Goal: Task Accomplishment & Management: Complete application form

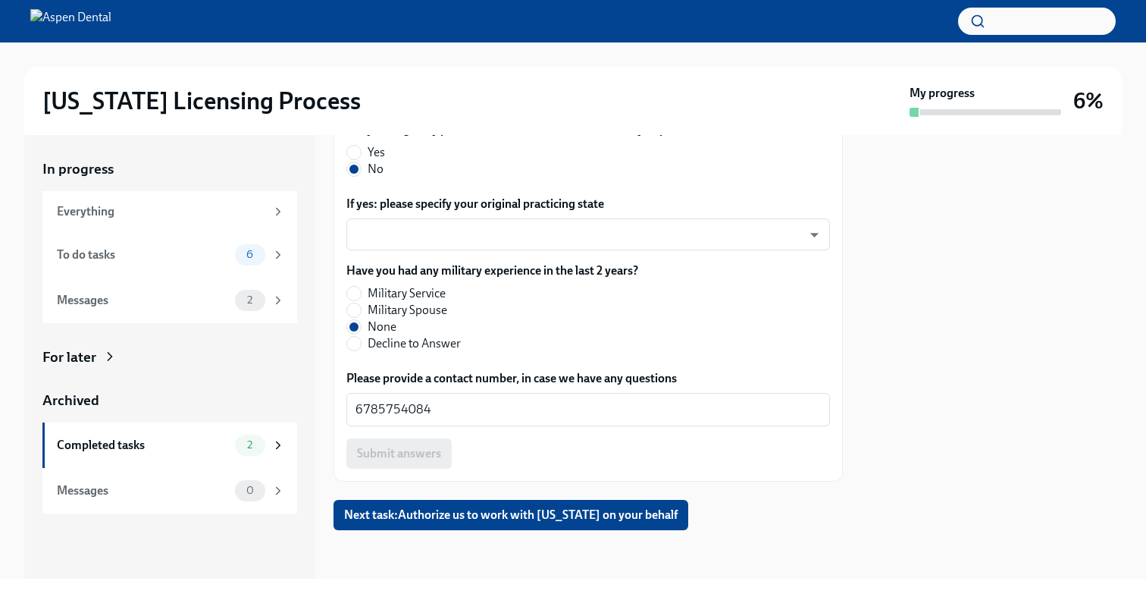
scroll to position [879, 0]
click at [270, 258] on div "6" at bounding box center [260, 254] width 50 height 21
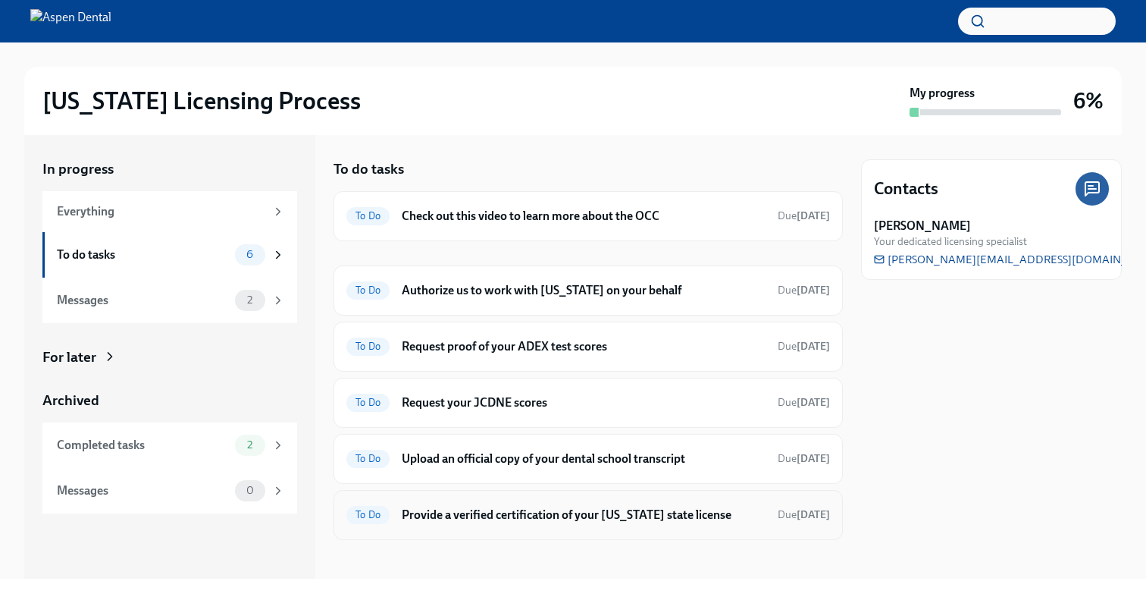
click at [520, 503] on div "To Do Provide a verified certification of your [US_STATE] state license Due [DA…" at bounding box center [588, 515] width 484 height 24
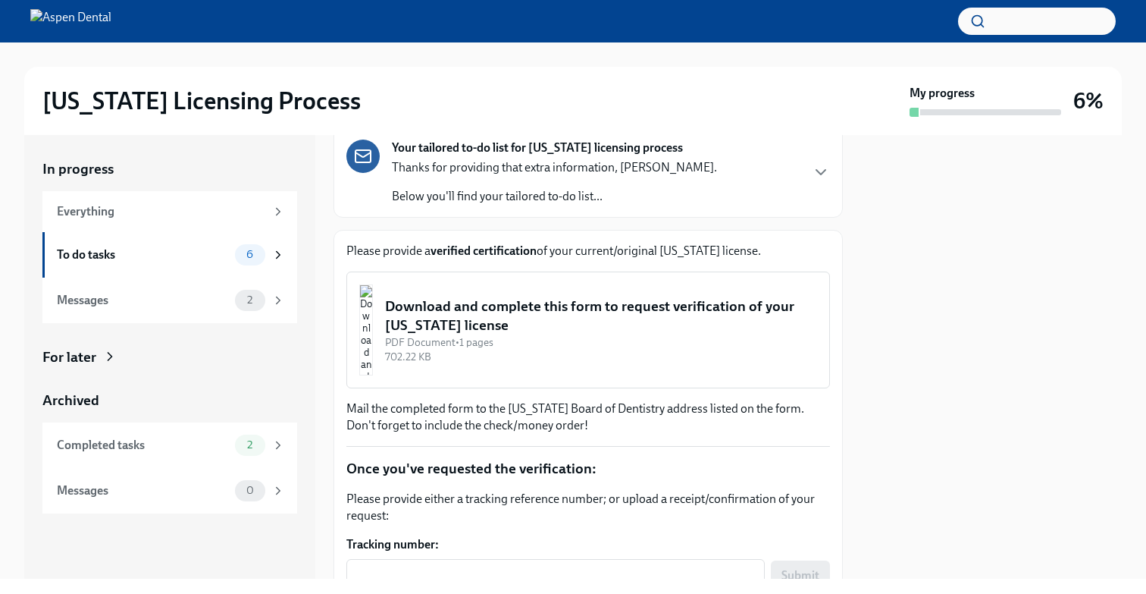
scroll to position [114, 0]
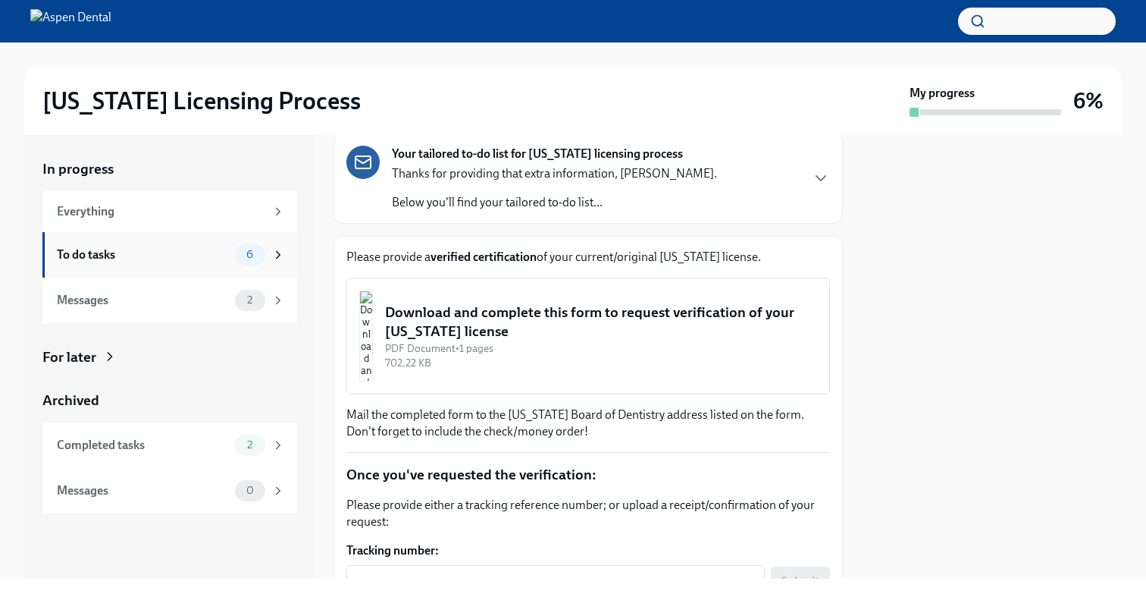
click at [280, 252] on icon at bounding box center [278, 255] width 14 height 14
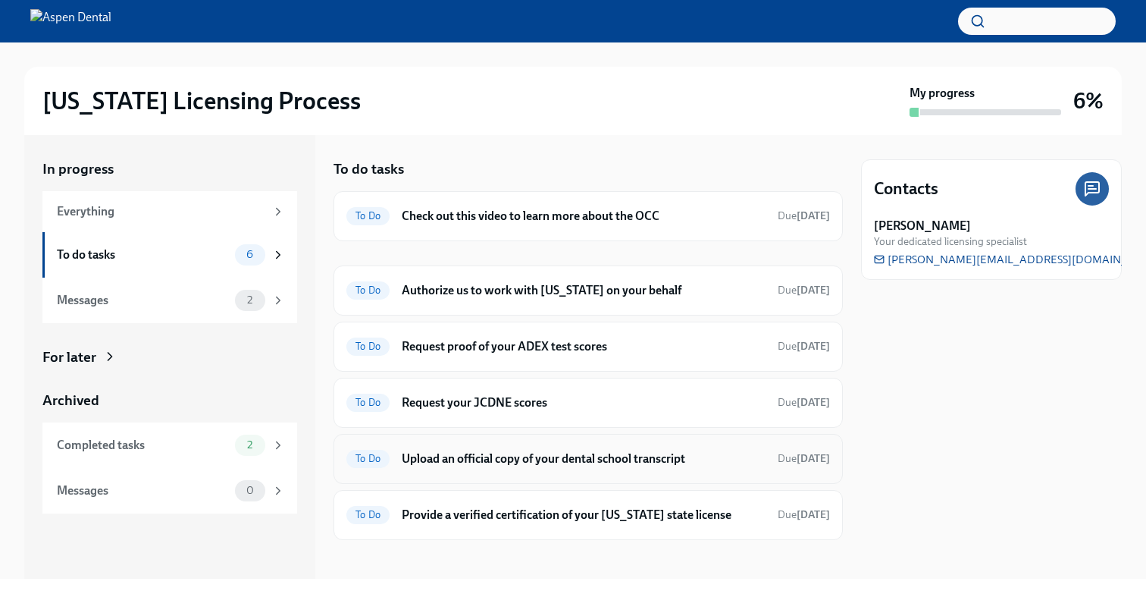
click at [442, 463] on h6 "Upload an official copy of your dental school transcript" at bounding box center [584, 458] width 364 height 17
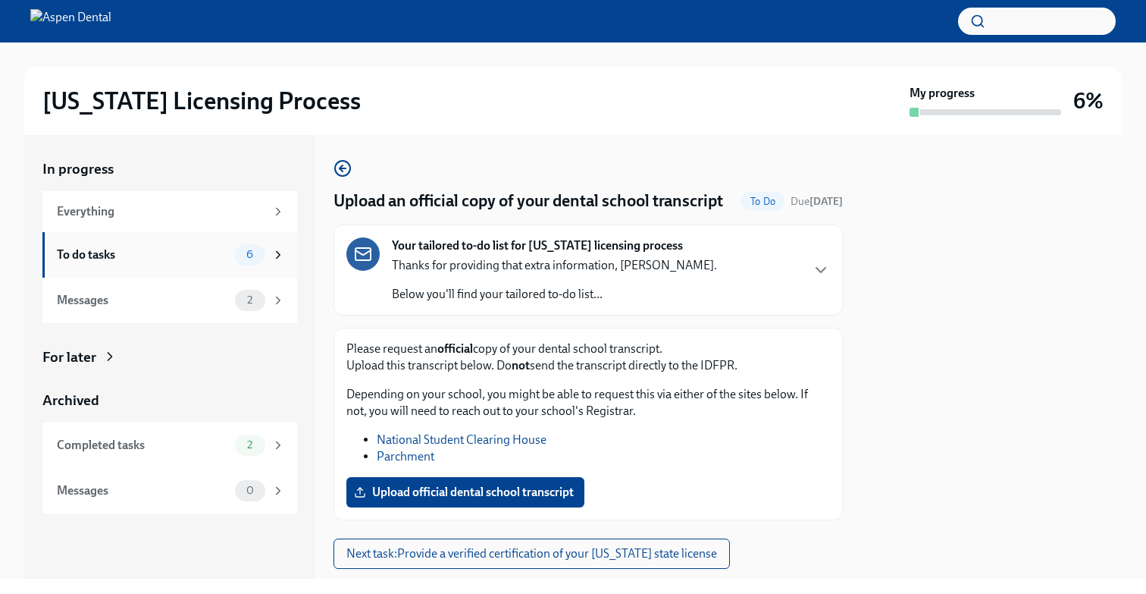
click at [259, 262] on div "6" at bounding box center [250, 254] width 30 height 21
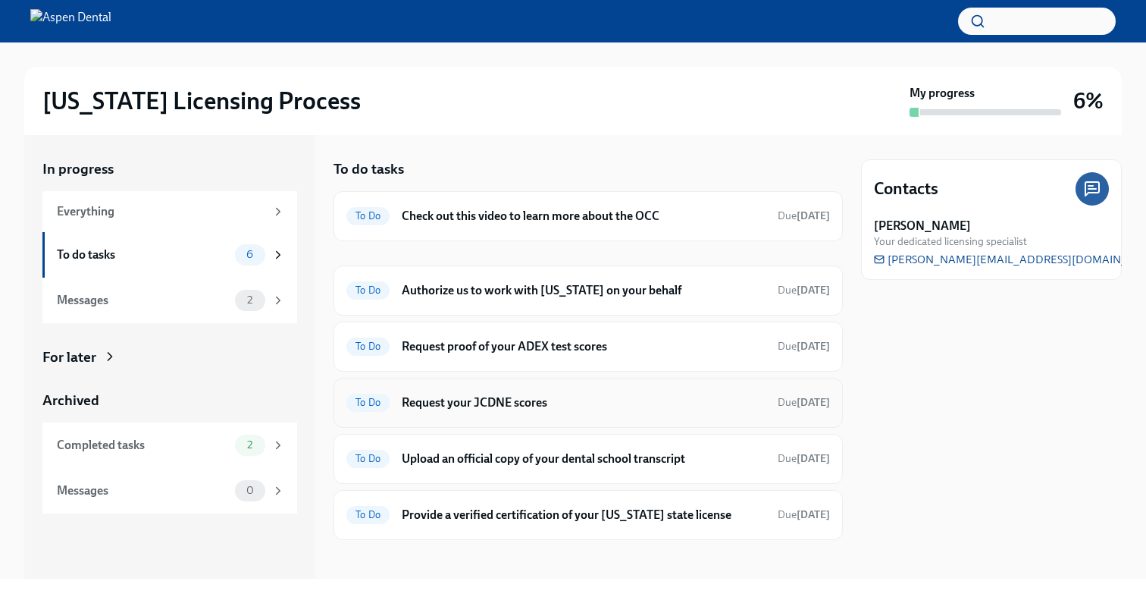
click at [469, 399] on h6 "Request your JCDNE scores" at bounding box center [584, 402] width 364 height 17
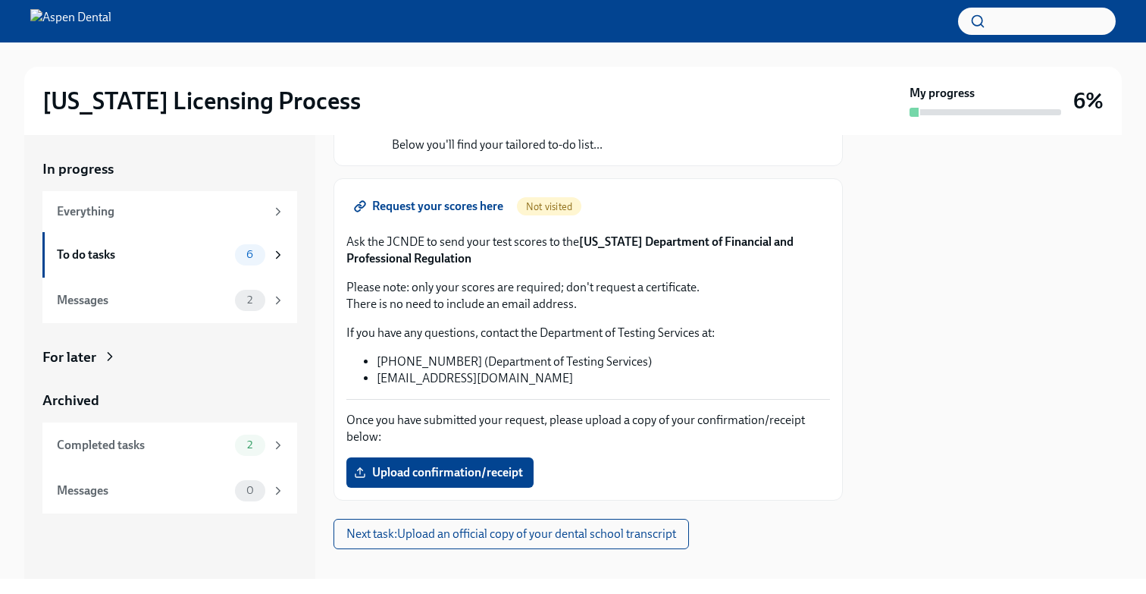
scroll to position [158, 0]
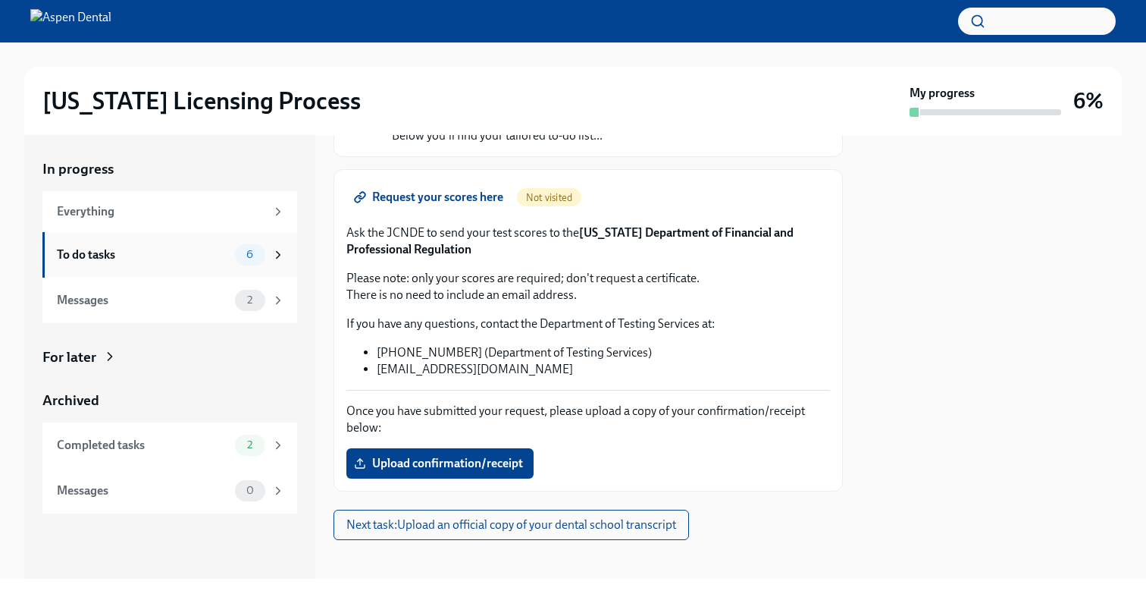
click at [263, 256] on div "6" at bounding box center [250, 254] width 30 height 21
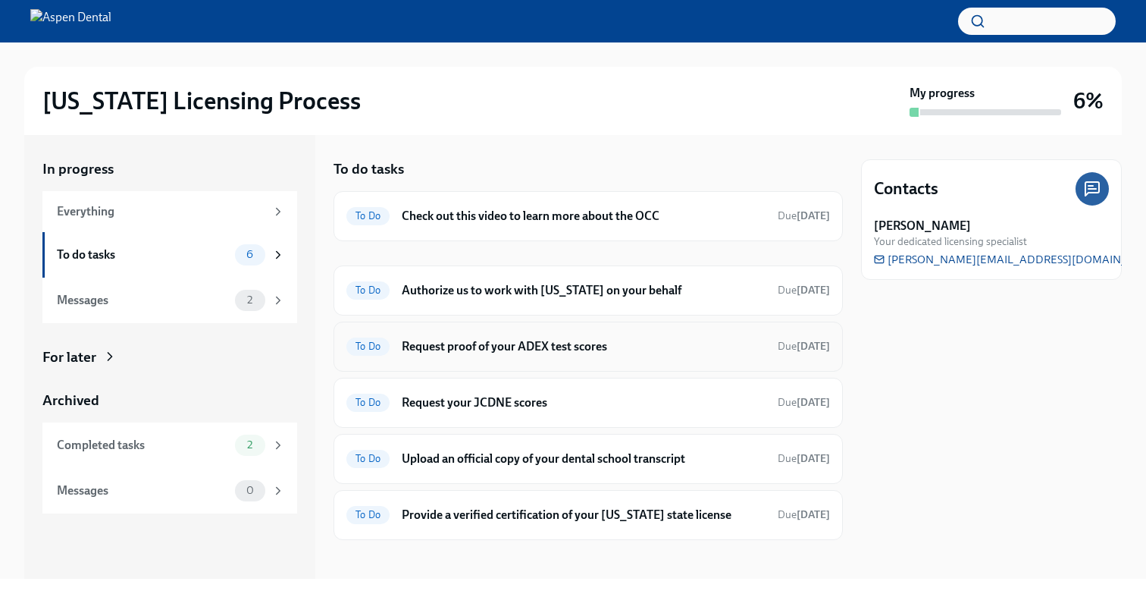
click at [485, 356] on div "To Do Request proof of your ADEX test scores Due in 3 days" at bounding box center [588, 346] width 484 height 24
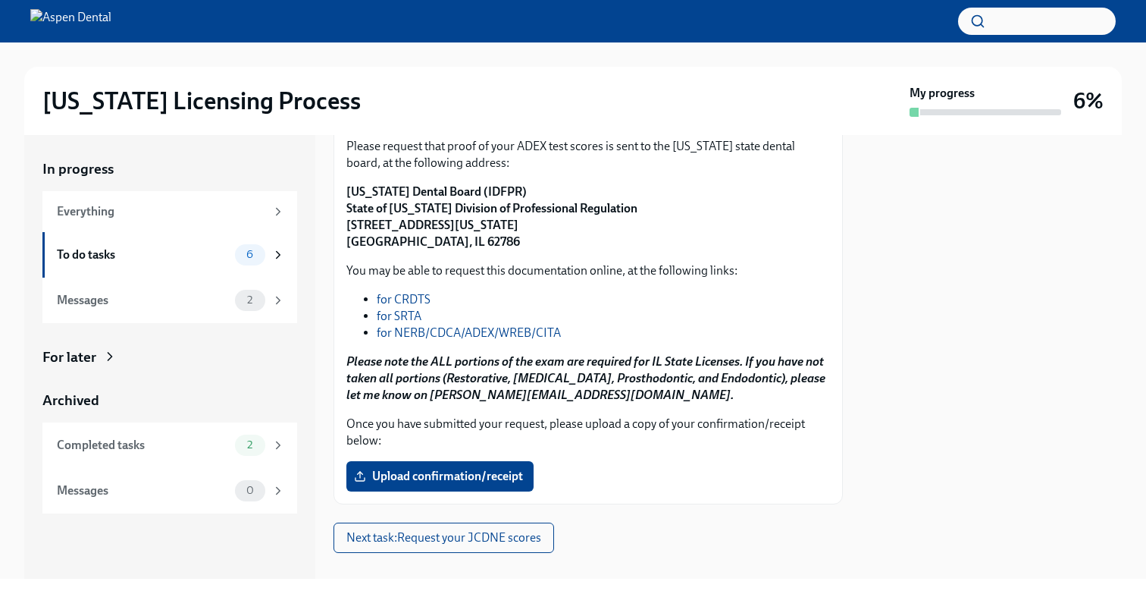
scroll to position [208, 0]
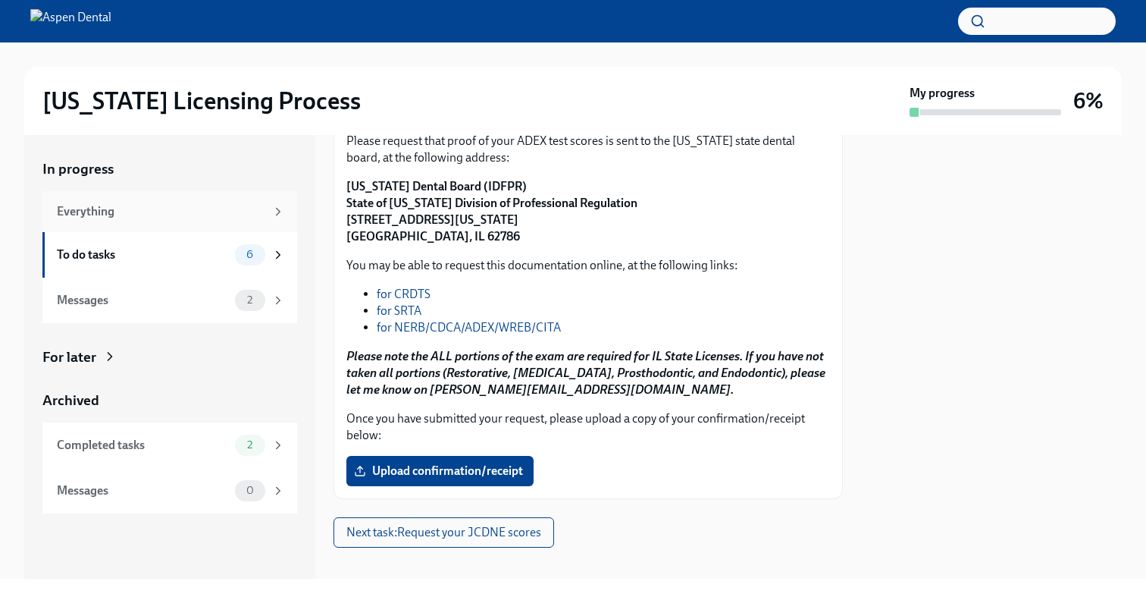
click at [277, 212] on icon at bounding box center [278, 212] width 14 height 14
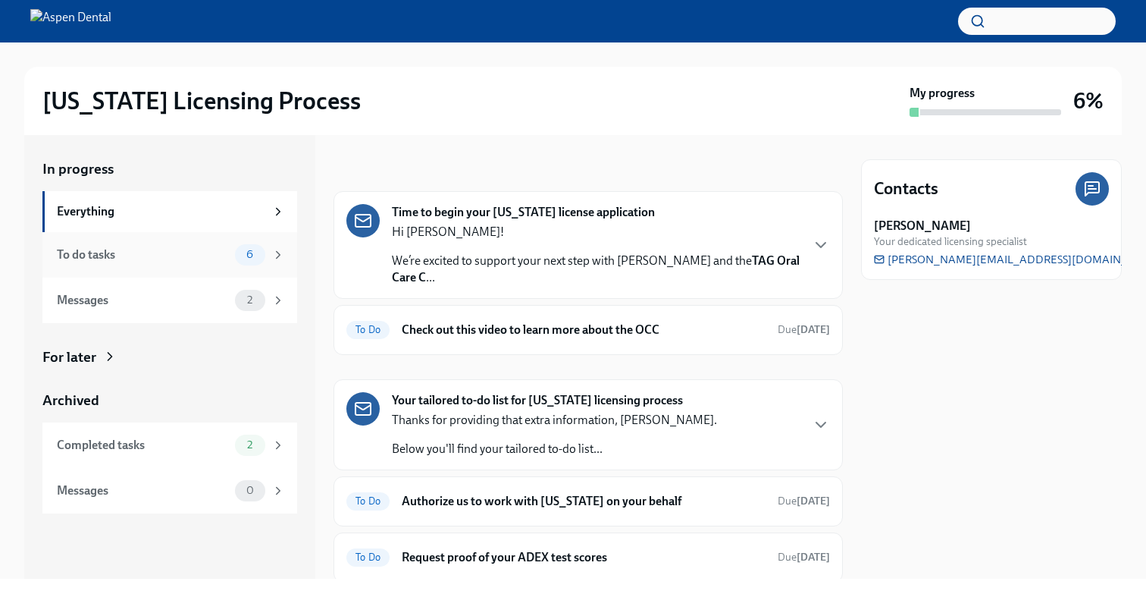
click at [283, 245] on div "6" at bounding box center [260, 254] width 50 height 21
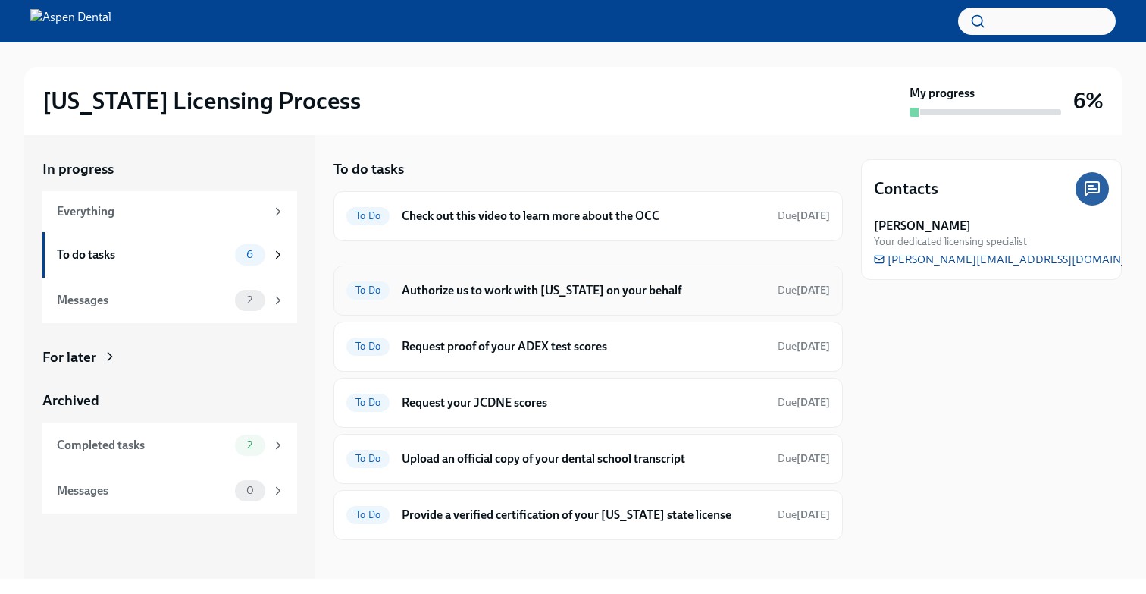
click at [449, 290] on h6 "Authorize us to work with [US_STATE] on your behalf" at bounding box center [584, 290] width 364 height 17
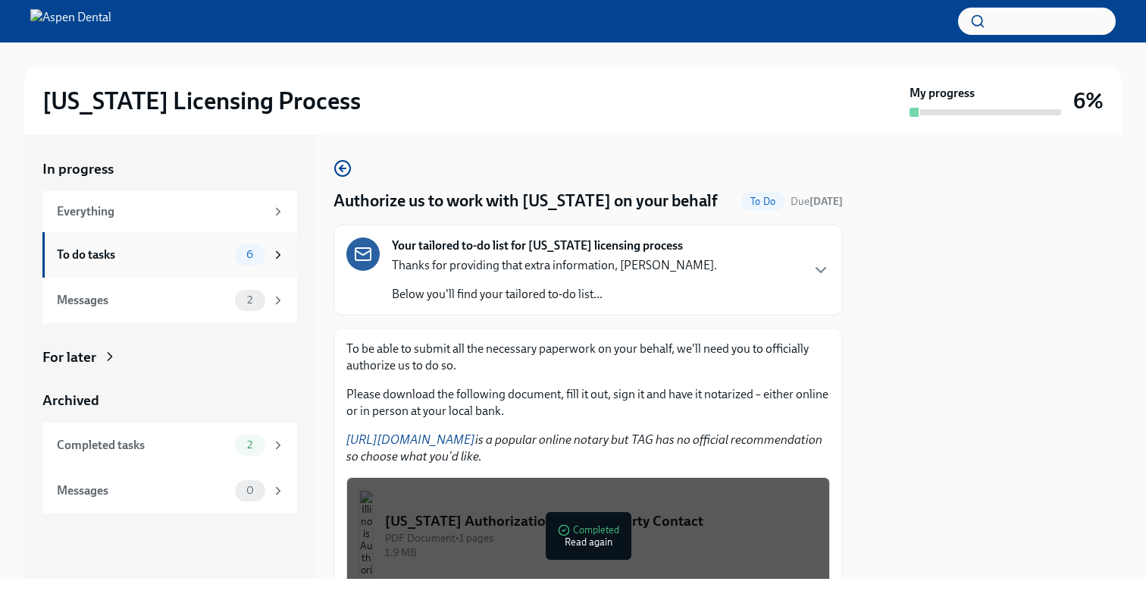
click at [277, 248] on icon at bounding box center [278, 255] width 14 height 14
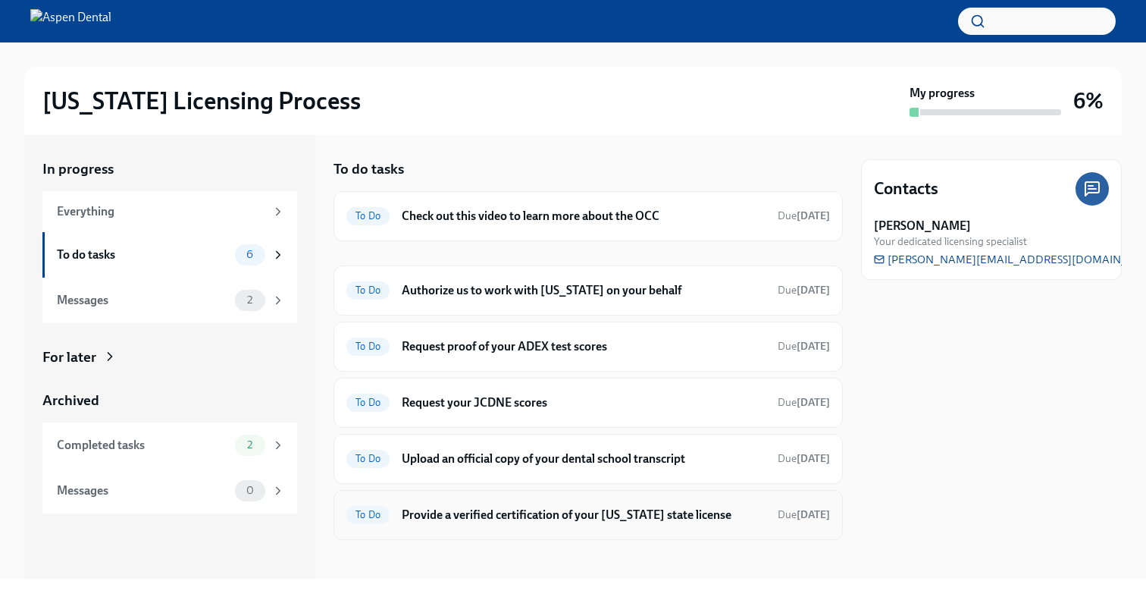
click at [468, 505] on div "To Do Provide a verified certification of your [US_STATE] state license Due [DA…" at bounding box center [588, 515] width 484 height 24
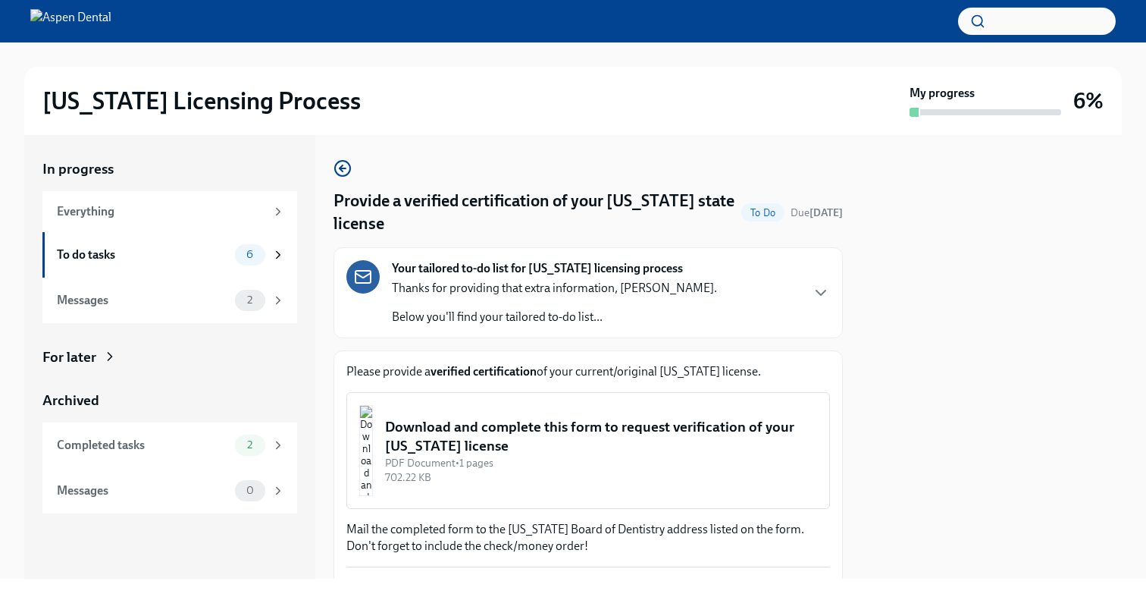
scroll to position [106, 0]
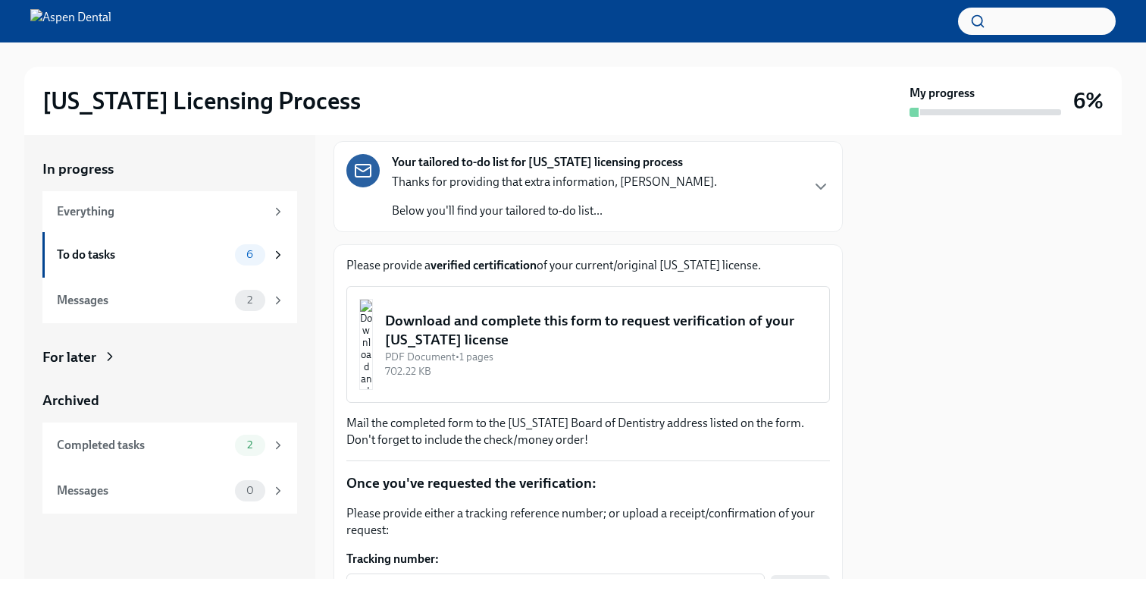
click at [457, 334] on div "Download and complete this form to request verification of your [US_STATE] lice…" at bounding box center [601, 330] width 432 height 39
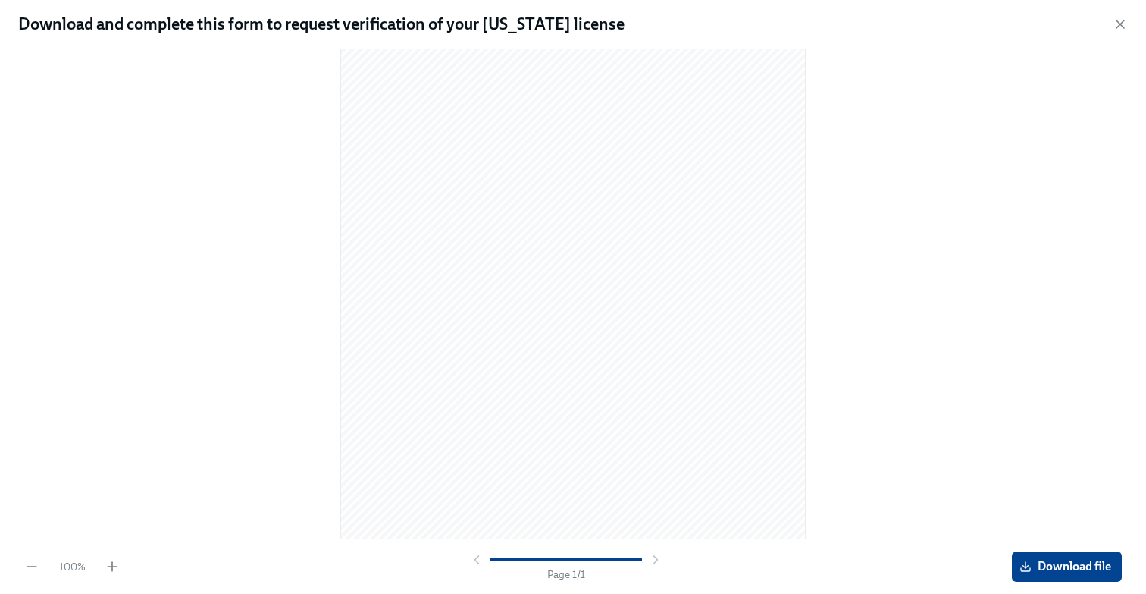
scroll to position [50, 0]
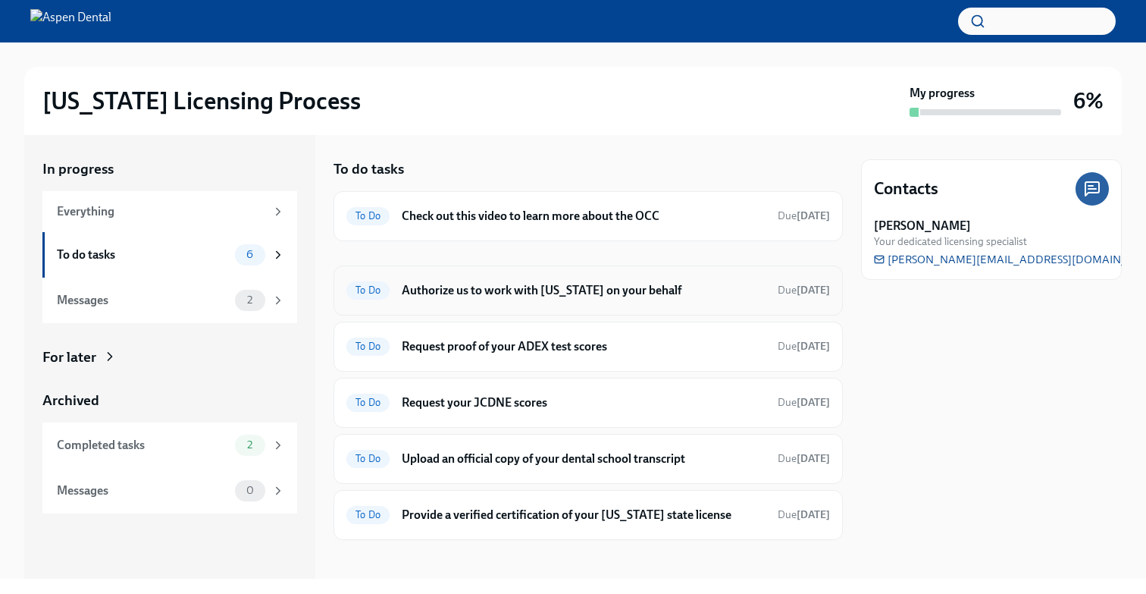
click at [541, 300] on div "To Do Authorize us to work with Illinois on your behalf Due in 12 days" at bounding box center [588, 290] width 484 height 24
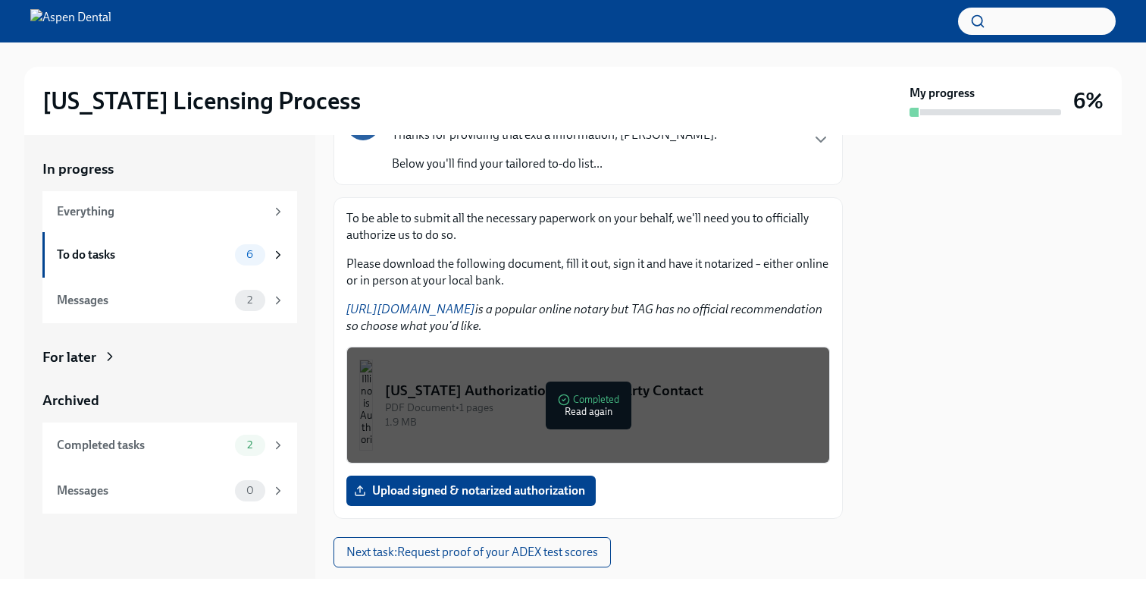
scroll to position [133, 0]
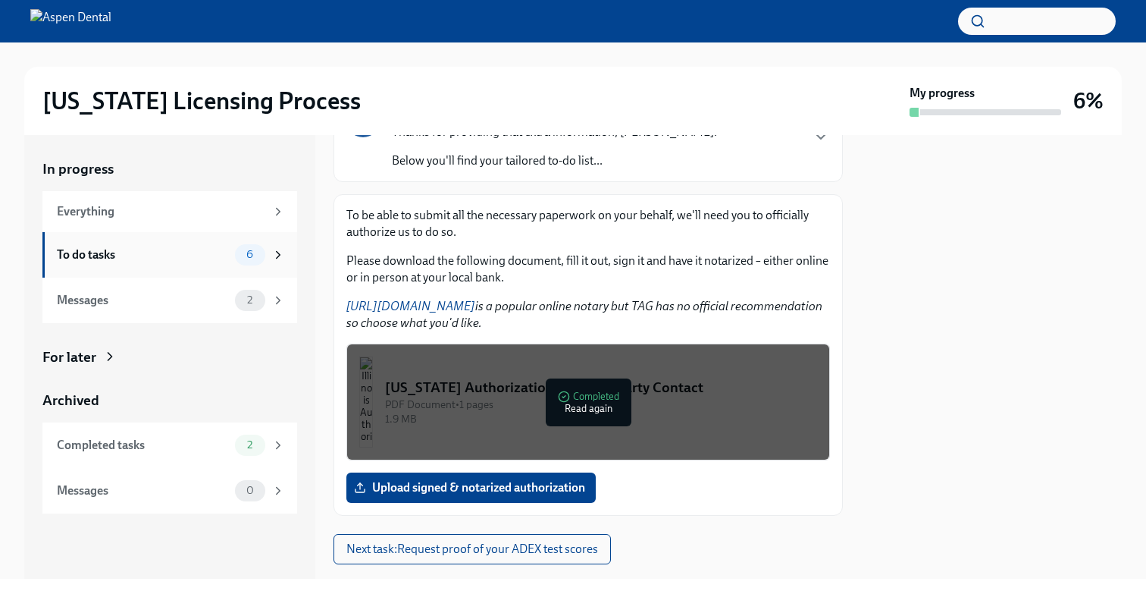
click at [268, 249] on div "6" at bounding box center [260, 254] width 50 height 21
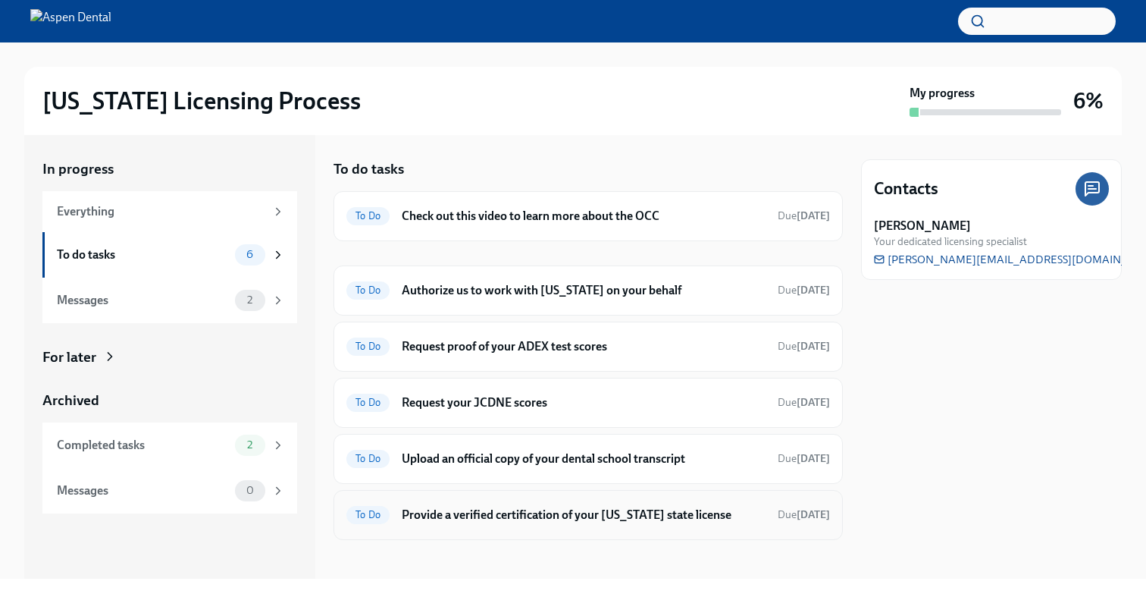
click at [536, 525] on div "To Do Provide a verified certification of your [US_STATE] state license Due [DA…" at bounding box center [588, 515] width 484 height 24
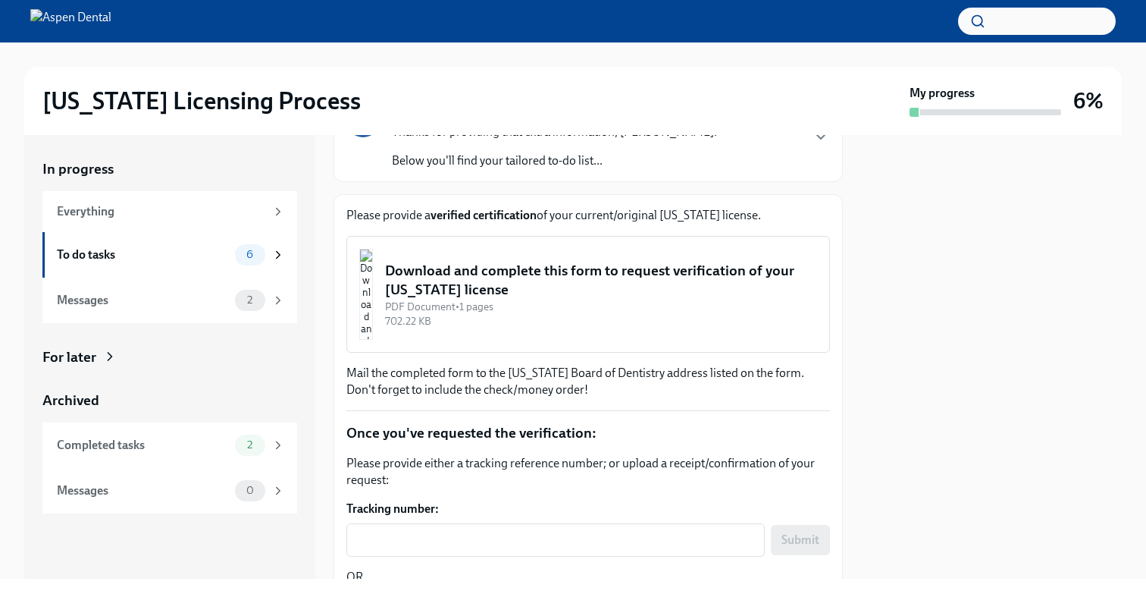
scroll to position [164, 0]
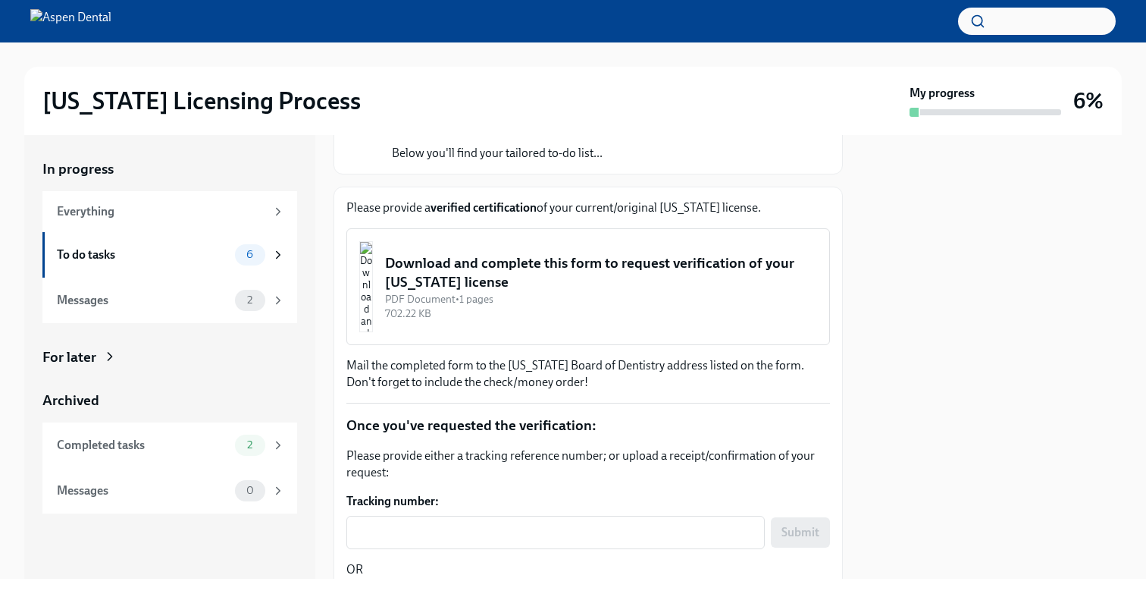
click at [482, 292] on div "PDF Document • 1 pages" at bounding box center [601, 299] width 432 height 14
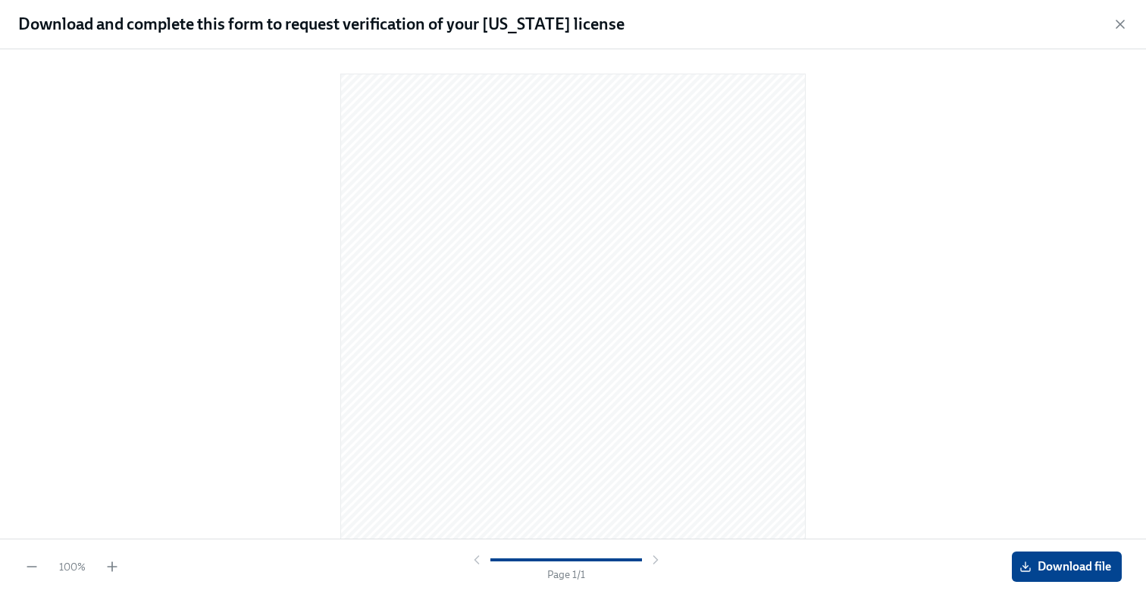
scroll to position [0, 0]
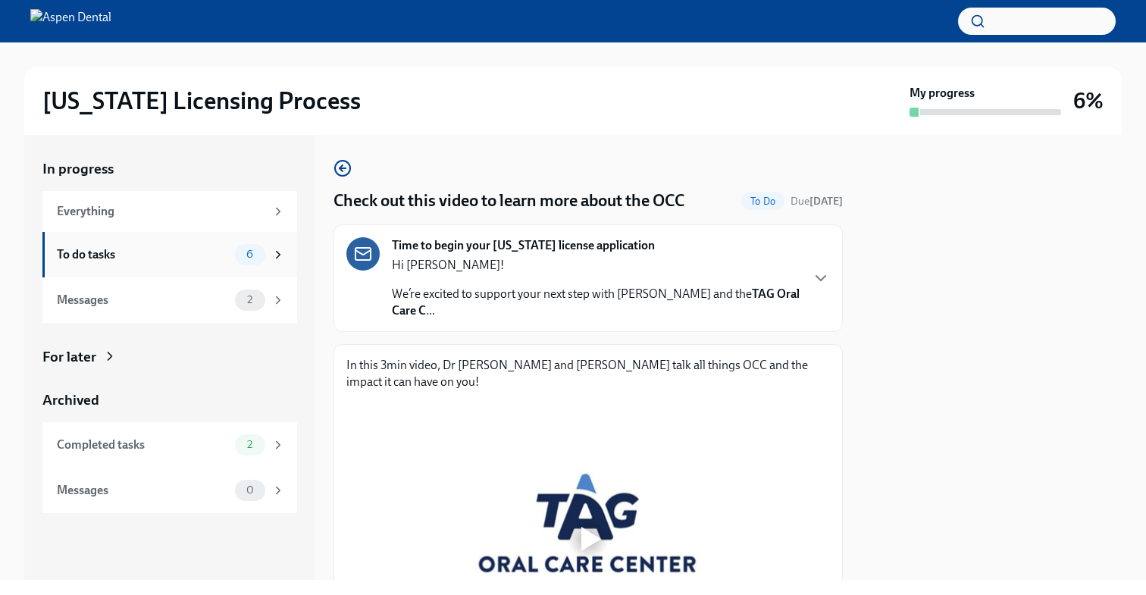
click at [274, 266] on div "To do tasks 6" at bounding box center [169, 254] width 255 height 45
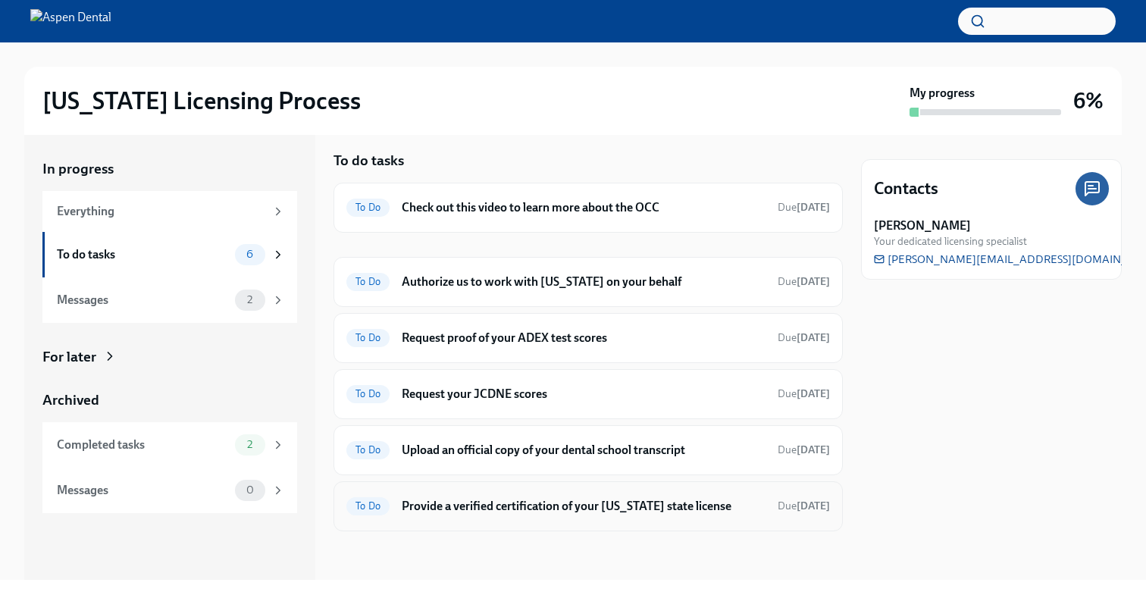
scroll to position [8, 0]
click at [573, 335] on h6 "Request proof of your ADEX test scores" at bounding box center [584, 339] width 364 height 17
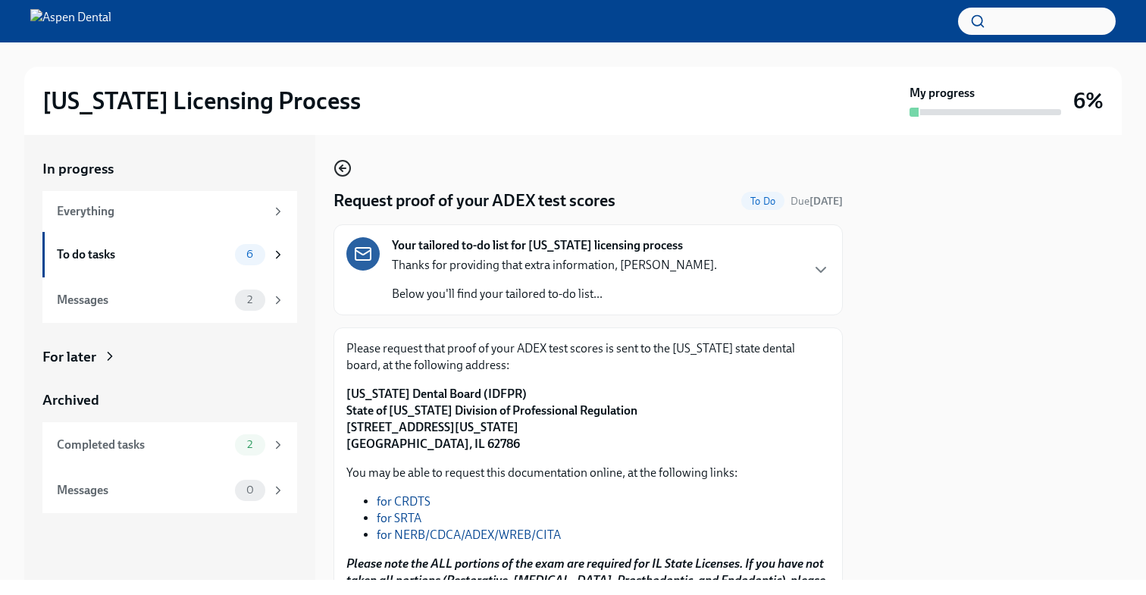
click at [337, 175] on icon "button" at bounding box center [343, 168] width 18 height 18
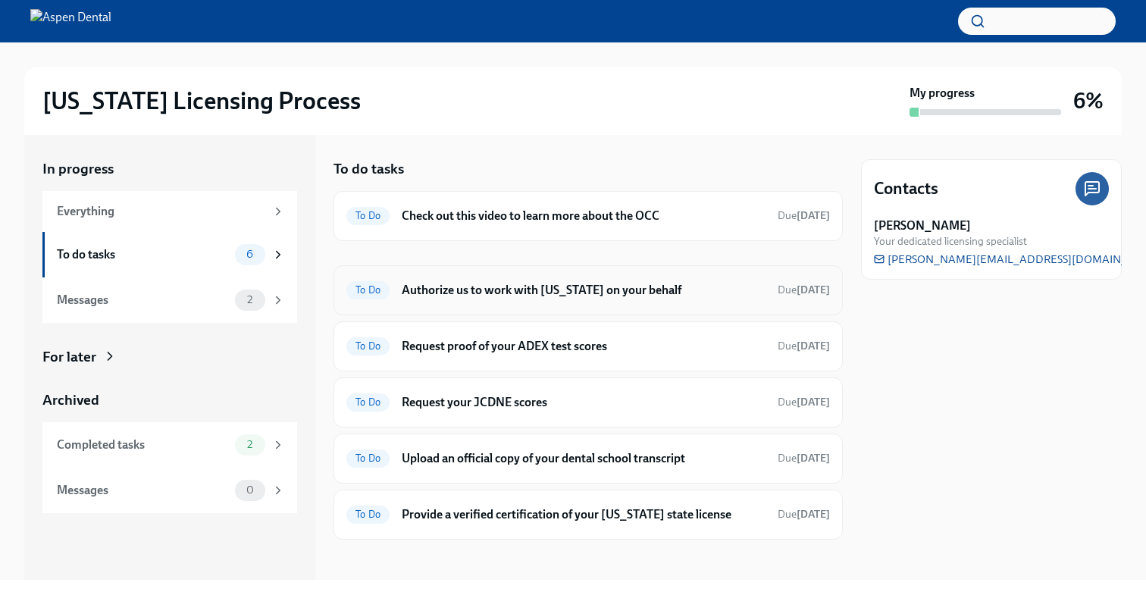
click at [499, 294] on h6 "Authorize us to work with [US_STATE] on your behalf" at bounding box center [584, 290] width 364 height 17
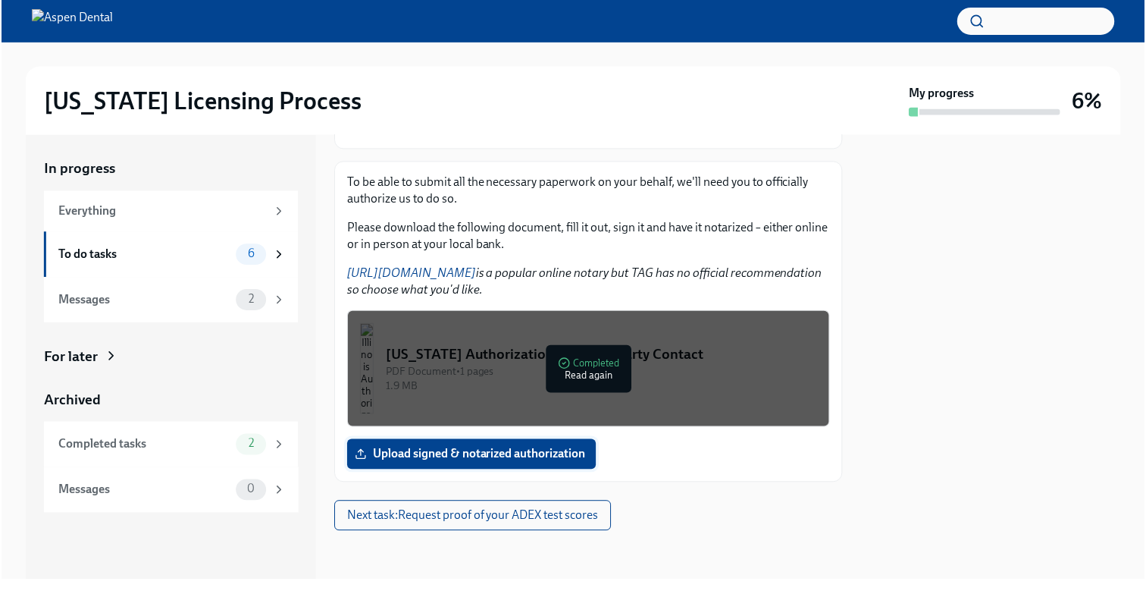
scroll to position [166, 0]
click at [485, 462] on span "Upload signed & notarized authorization" at bounding box center [471, 454] width 228 height 15
click at [0, 0] on input "Upload signed & notarized authorization" at bounding box center [0, 0] width 0 height 0
click at [538, 452] on span "Upload signed & notarized authorization" at bounding box center [471, 454] width 228 height 15
click at [0, 0] on input "Upload signed & notarized authorization" at bounding box center [0, 0] width 0 height 0
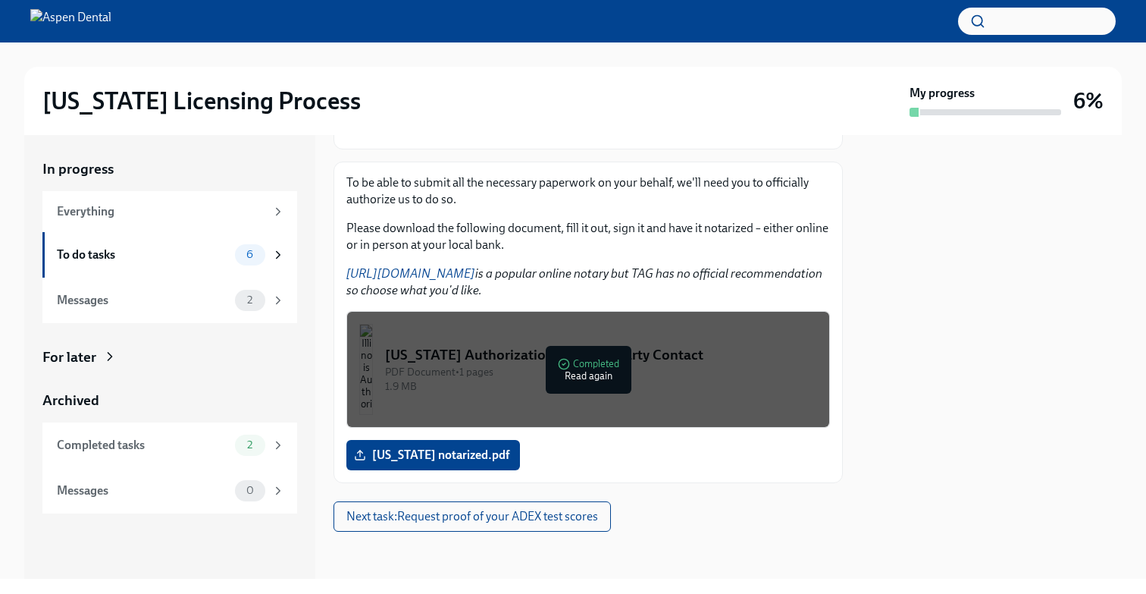
scroll to position [154, 0]
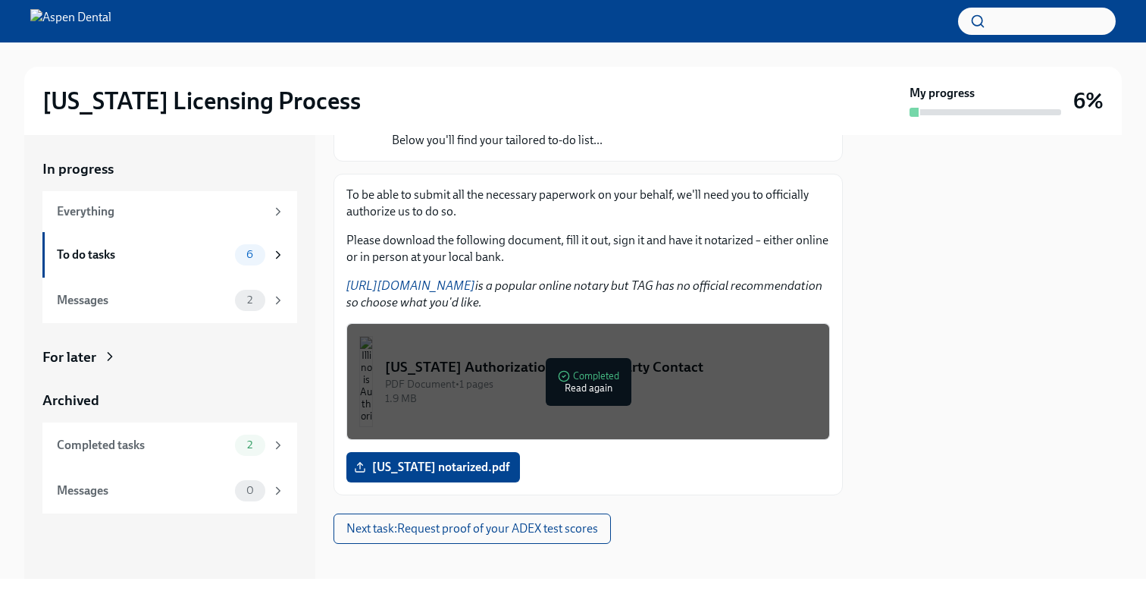
click at [522, 462] on div "[US_STATE] notarized.pdf" at bounding box center [588, 467] width 484 height 30
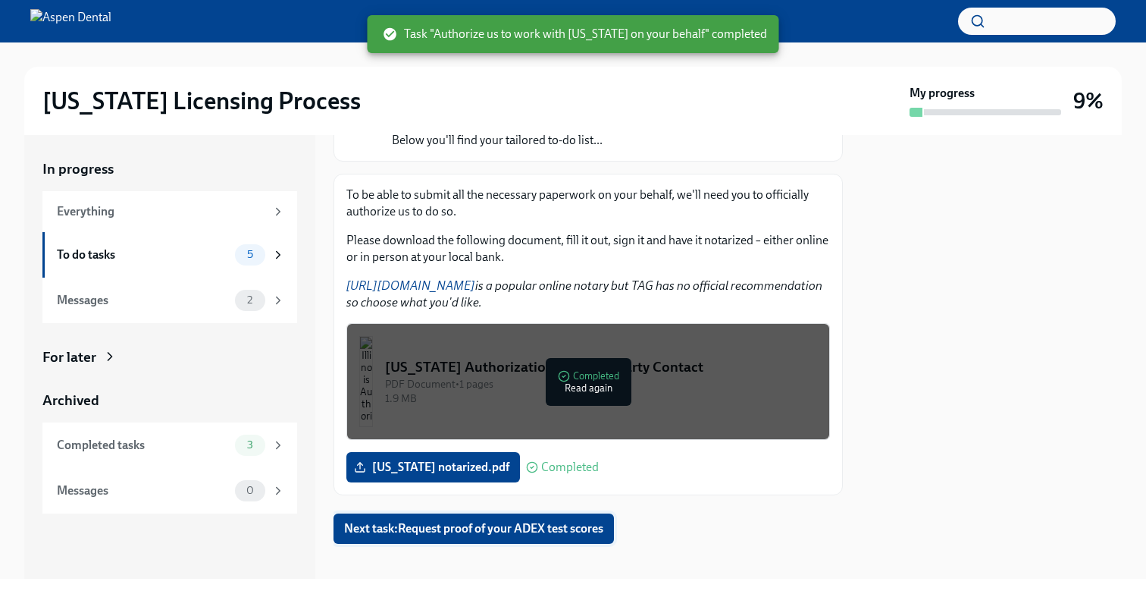
click at [490, 521] on span "Next task : Request proof of your ADEX test scores" at bounding box center [473, 528] width 259 height 15
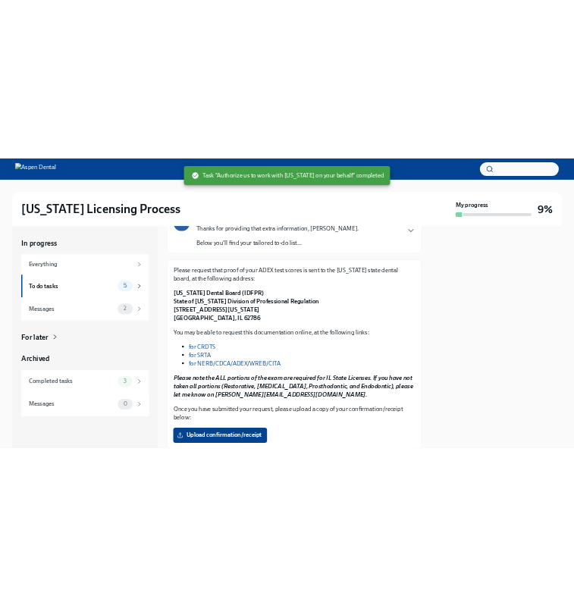
scroll to position [133, 0]
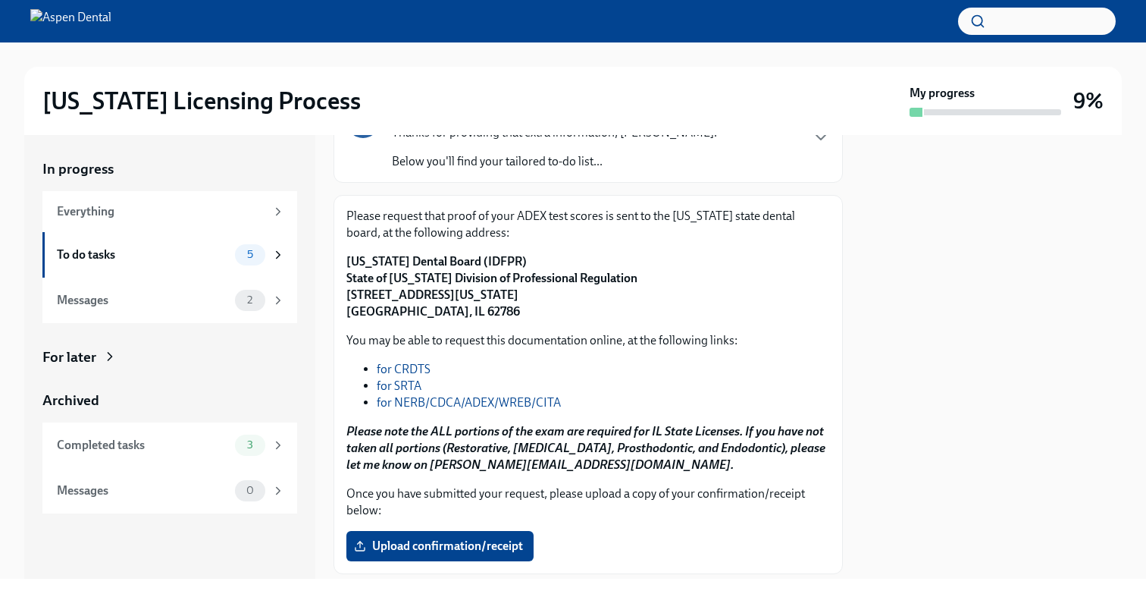
click at [776, 330] on div "Please request that proof of your ADEX test scores is sent to the [US_STATE] st…" at bounding box center [588, 384] width 484 height 353
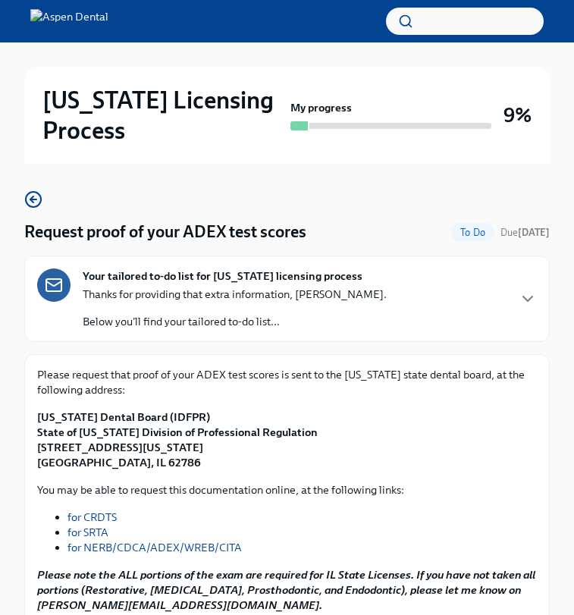
scroll to position [78, 0]
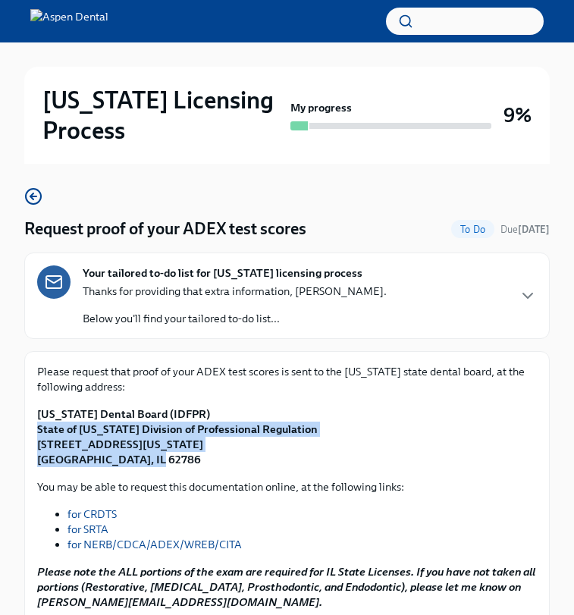
drag, startPoint x: 37, startPoint y: 432, endPoint x: 161, endPoint y: 460, distance: 126.7
click at [161, 460] on p "[US_STATE] Dental Board (IDFPR) State of [US_STATE] Division of Professional Re…" at bounding box center [287, 436] width 500 height 61
copy strong "State of [US_STATE] Division of Professional Regulation [STREET_ADDRESS][US_STA…"
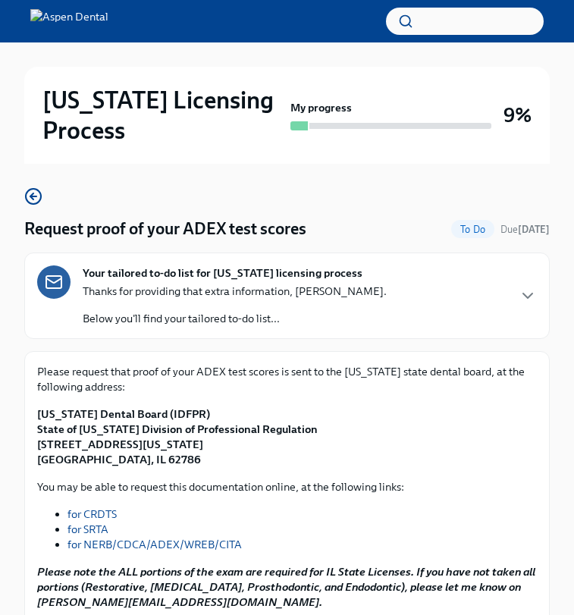
click at [422, 401] on div "Please request that proof of your ADEX test scores is sent to the [US_STATE] st…" at bounding box center [287, 415] width 500 height 103
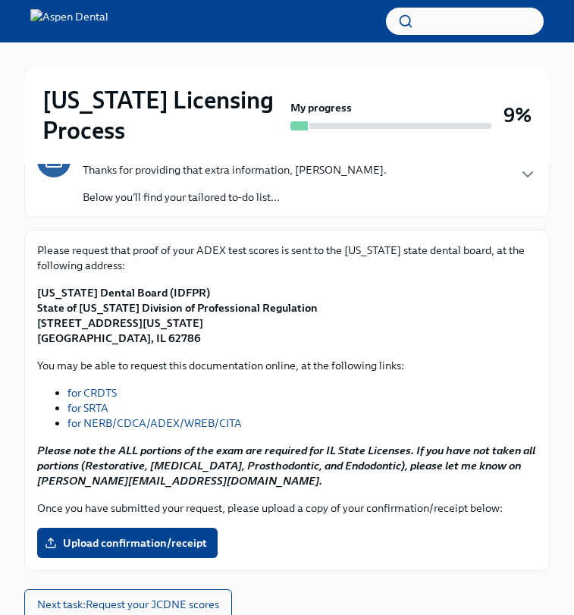
scroll to position [191, 0]
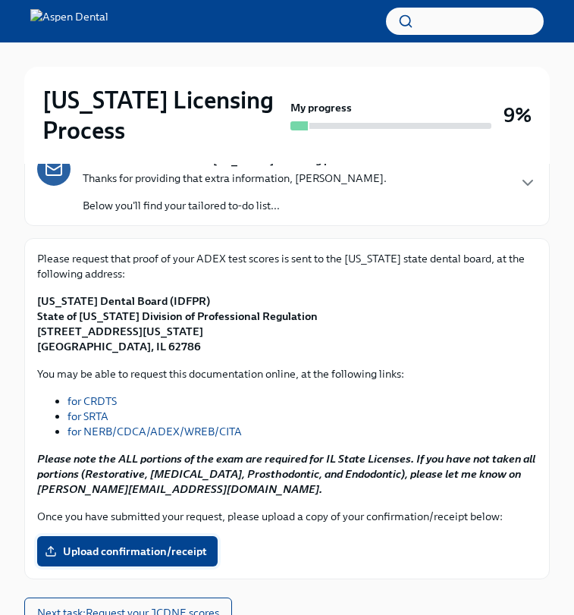
click at [174, 544] on span "Upload confirmation/receipt" at bounding box center [127, 551] width 159 height 15
click at [0, 0] on input "Upload confirmation/receipt" at bounding box center [0, 0] width 0 height 0
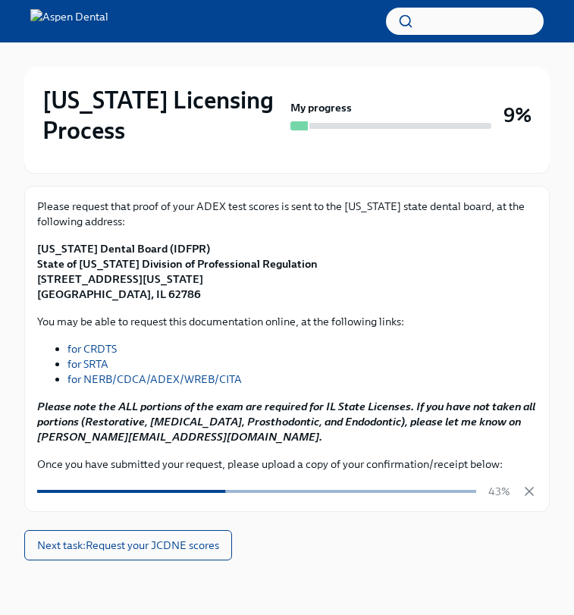
scroll to position [243, 0]
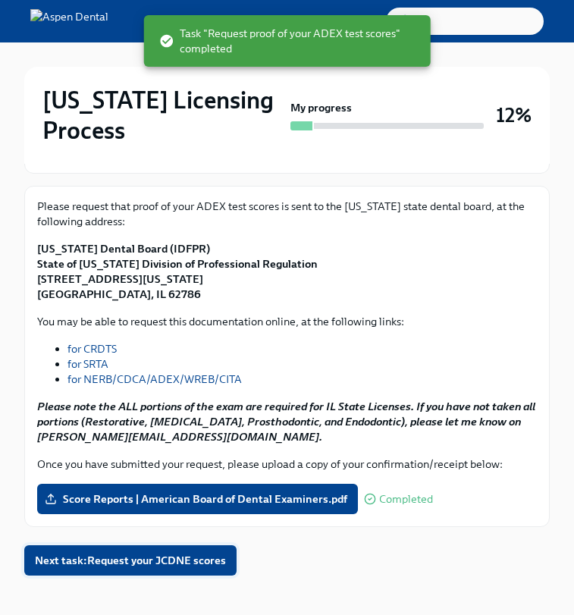
click at [189, 563] on span "Next task : Request your JCDNE scores" at bounding box center [130, 560] width 191 height 15
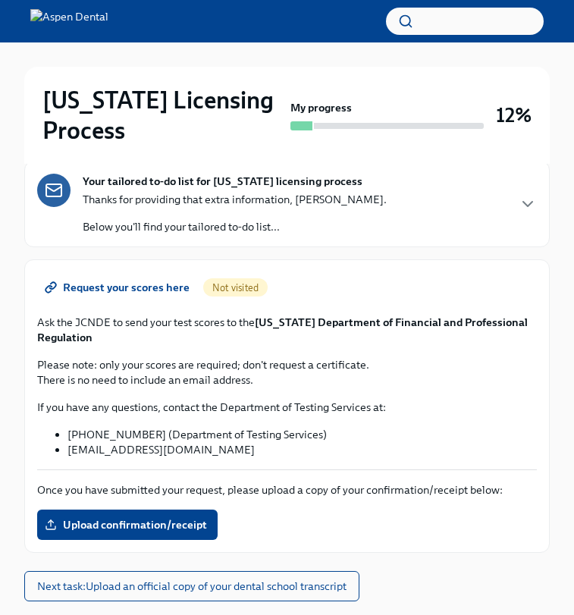
scroll to position [155, 0]
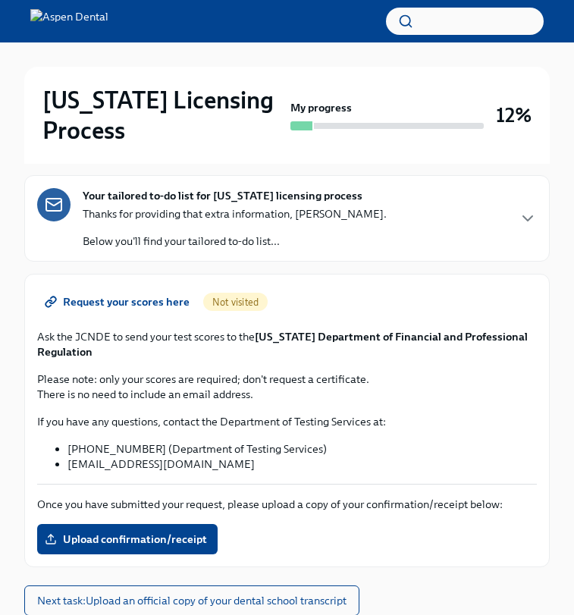
click at [152, 302] on span "Request your scores here" at bounding box center [119, 301] width 142 height 15
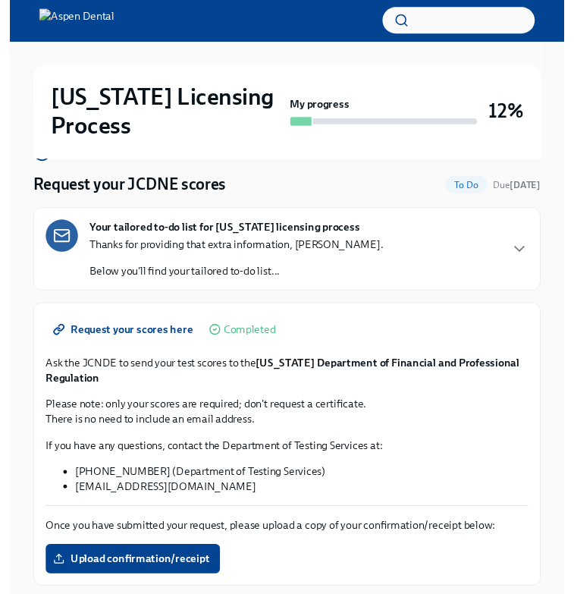
scroll to position [129, 0]
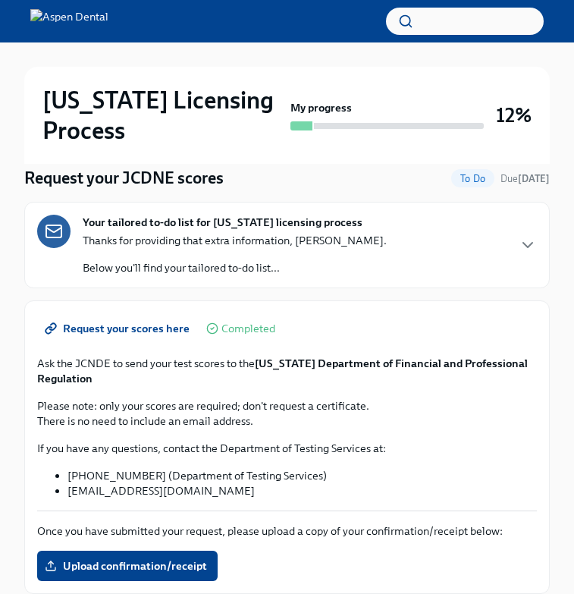
click at [271, 352] on div "Request your scores here Completed Ask the JCNDE to send your test scores to th…" at bounding box center [287, 447] width 500 height 268
drag, startPoint x: 258, startPoint y: 362, endPoint x: 261, endPoint y: 374, distance: 11.8
click at [261, 374] on p "Ask the JCNDE to send your test scores to the [US_STATE] Department of Financia…" at bounding box center [287, 371] width 500 height 30
copy p "[US_STATE] Department of Financial and Professional Regulation"
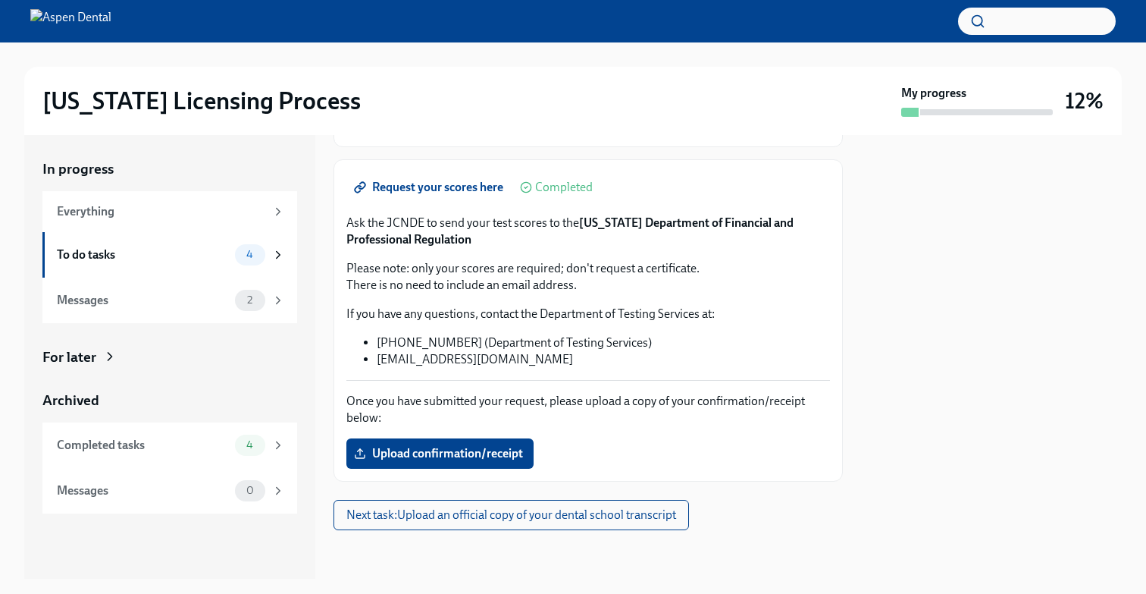
scroll to position [168, 0]
click at [431, 456] on span "Upload confirmation/receipt" at bounding box center [440, 453] width 166 height 15
click at [0, 0] on input "Upload confirmation/receipt" at bounding box center [0, 0] width 0 height 0
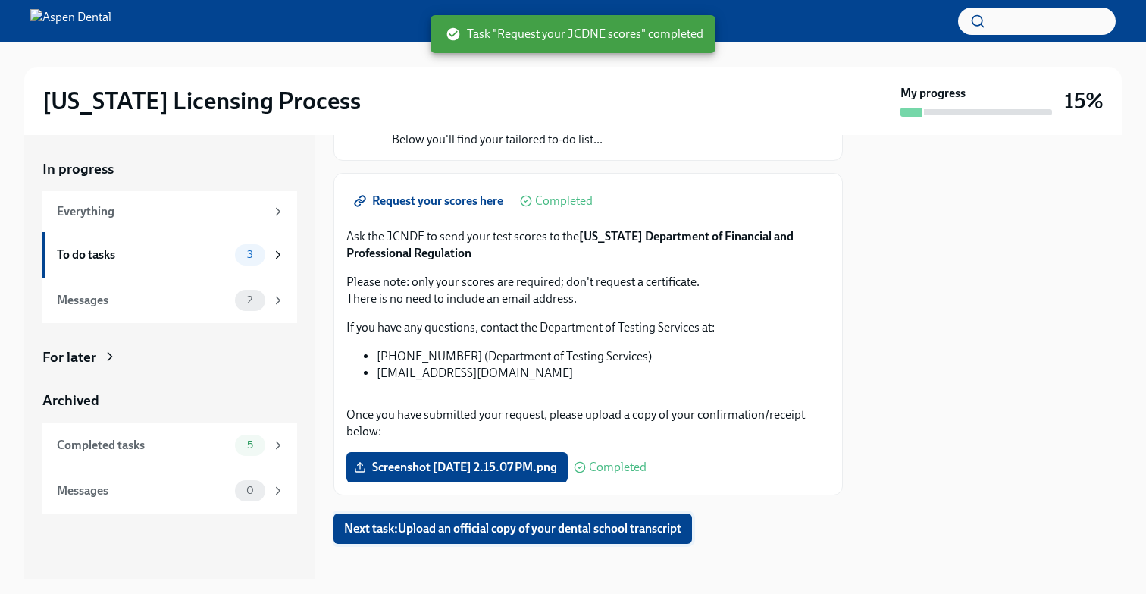
click at [553, 534] on span "Next task : Upload an official copy of your dental school transcript" at bounding box center [512, 528] width 337 height 15
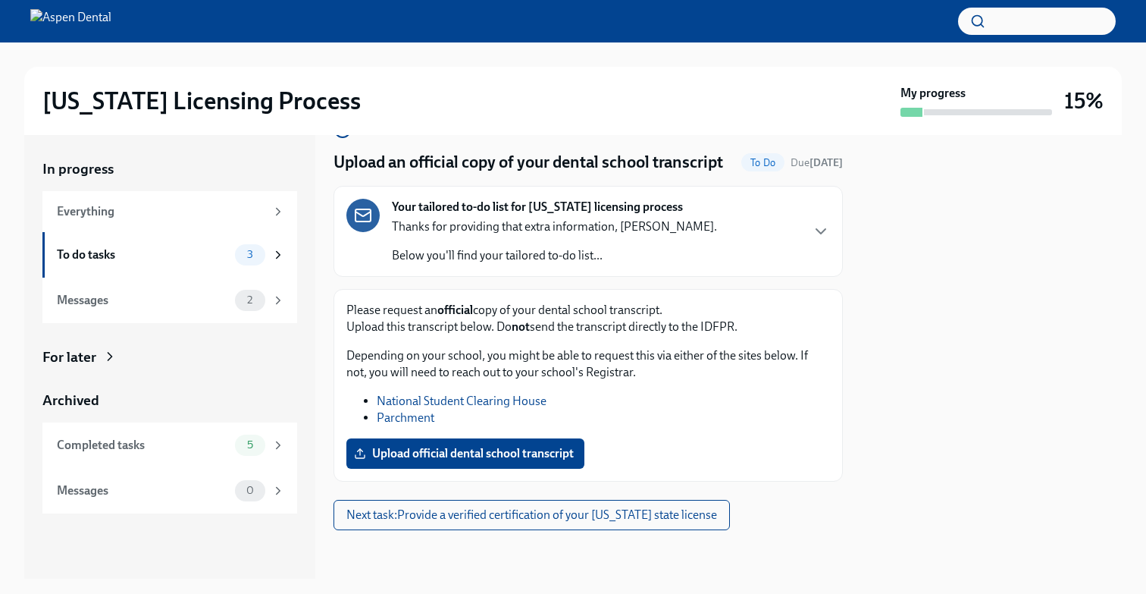
scroll to position [39, 0]
click at [511, 450] on span "Upload official dental school transcript" at bounding box center [465, 453] width 217 height 15
click at [0, 0] on input "Upload official dental school transcript" at bounding box center [0, 0] width 0 height 0
click at [780, 1] on div at bounding box center [573, 21] width 1146 height 42
click at [469, 515] on span "Next task : Provide a verified certification of your [US_STATE] state license" at bounding box center [531, 514] width 371 height 15
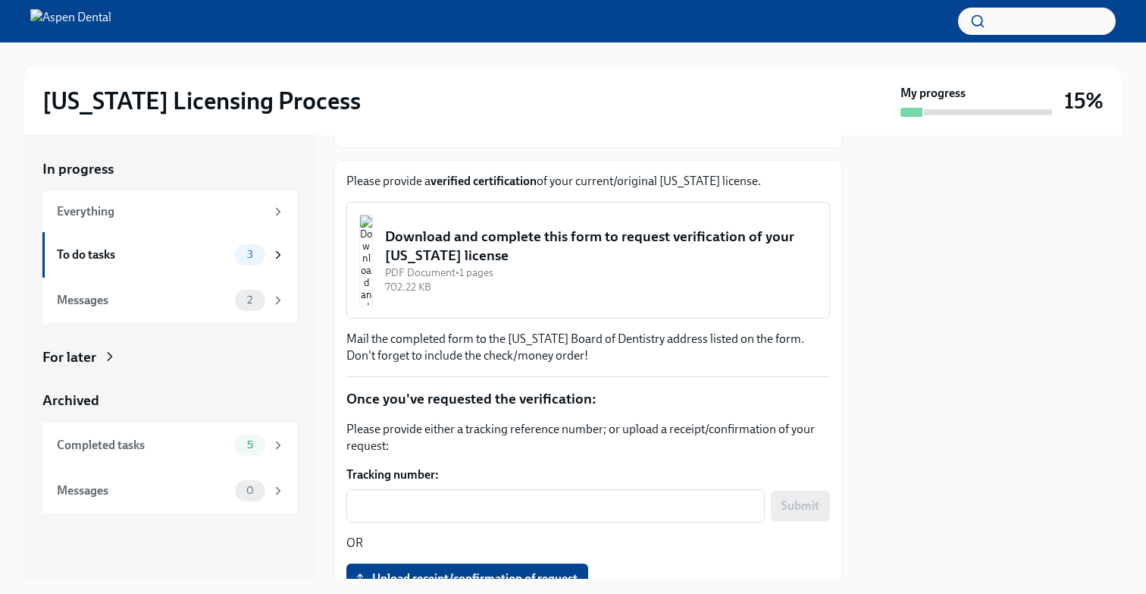
scroll to position [181, 0]
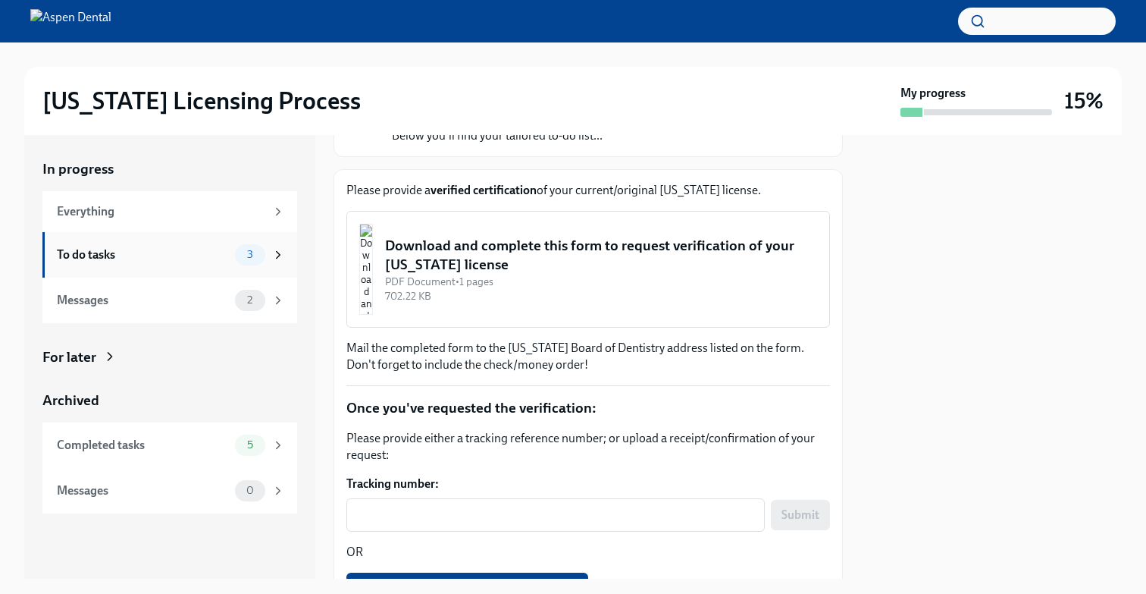
click at [288, 268] on div "To do tasks 3" at bounding box center [169, 254] width 255 height 45
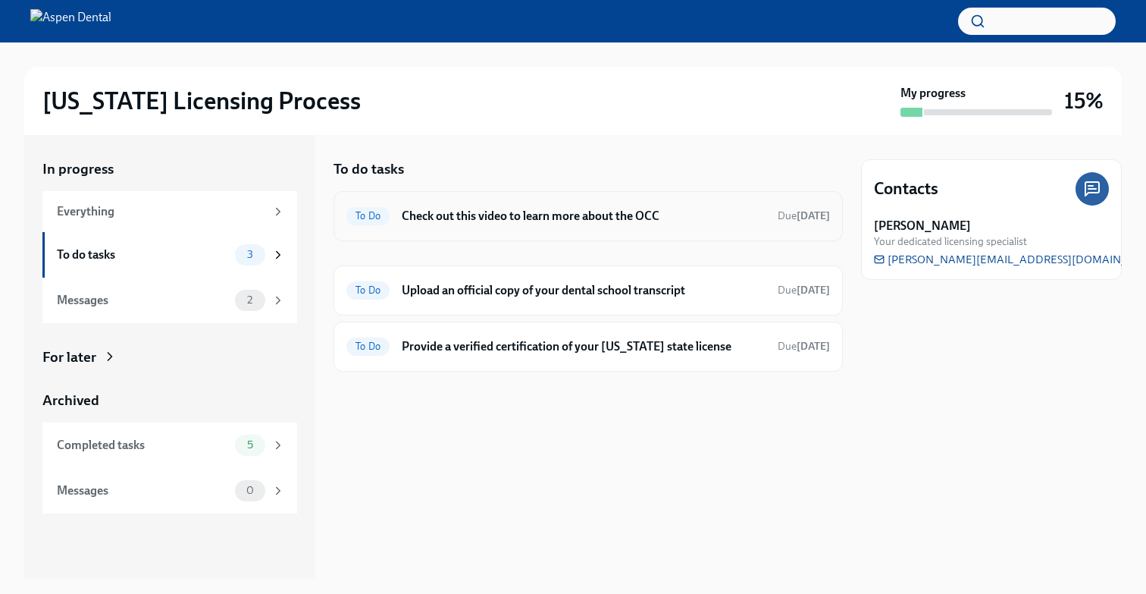
click at [510, 231] on div "To Do Check out this video to learn more about the OCC Due [DATE]" at bounding box center [588, 216] width 509 height 50
click at [507, 215] on h6 "Check out this video to learn more about the OCC" at bounding box center [584, 216] width 364 height 17
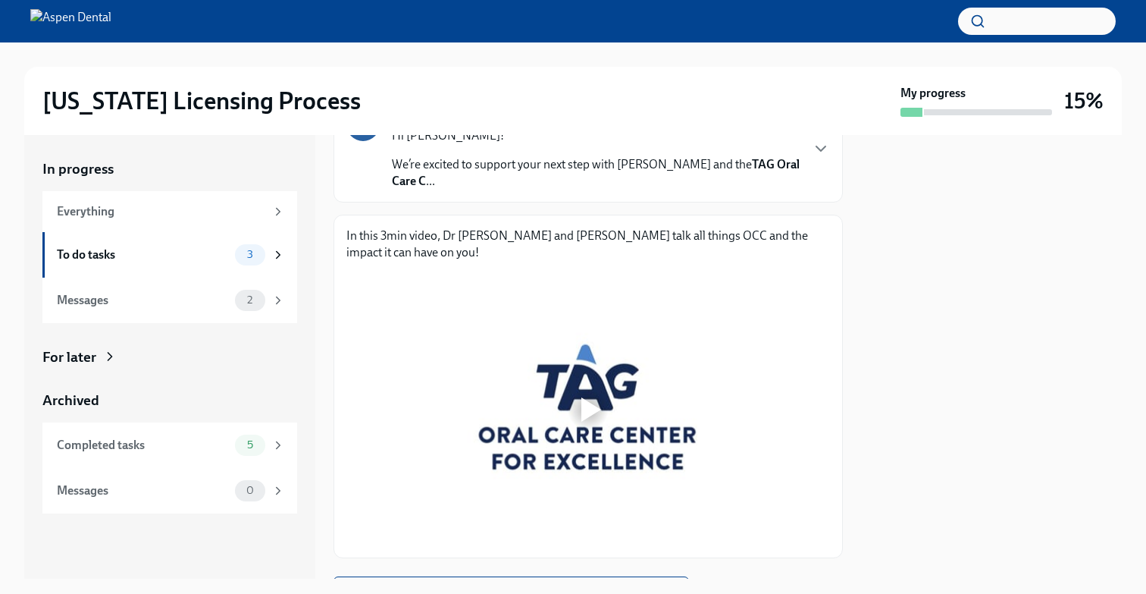
scroll to position [149, 0]
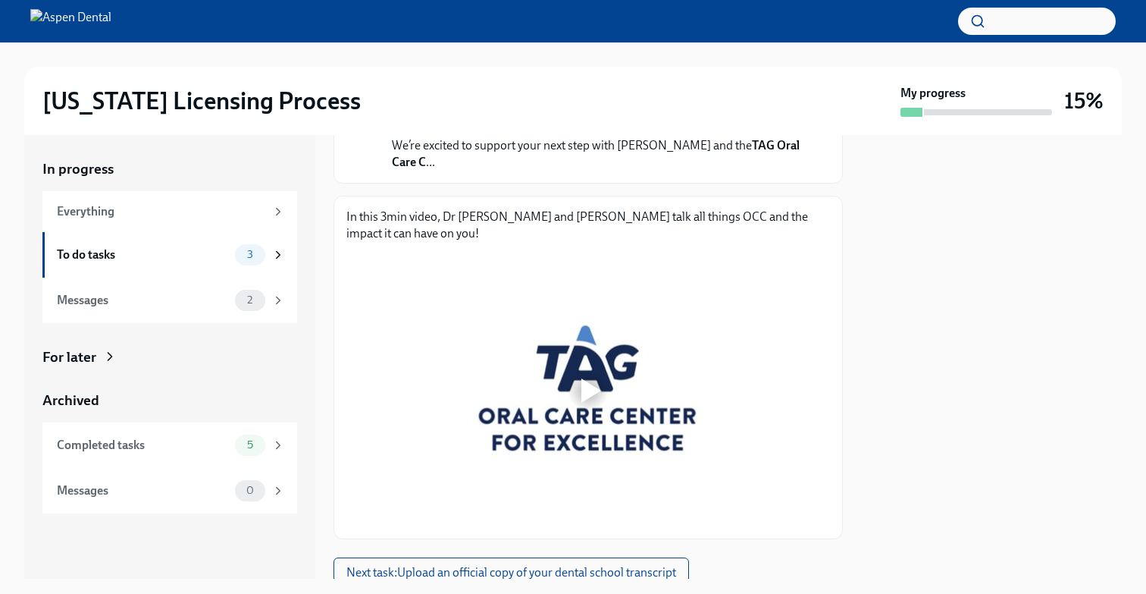
click at [577, 381] on div at bounding box center [588, 390] width 49 height 49
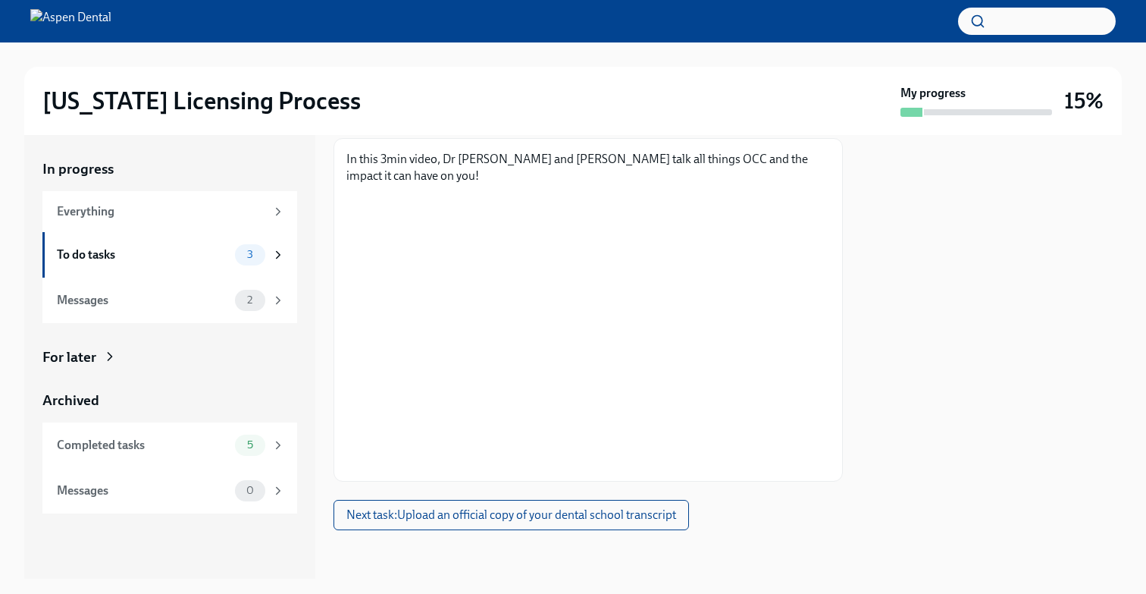
scroll to position [206, 0]
click at [606, 512] on span "Next task : Upload an official copy of your dental school transcript" at bounding box center [511, 514] width 330 height 15
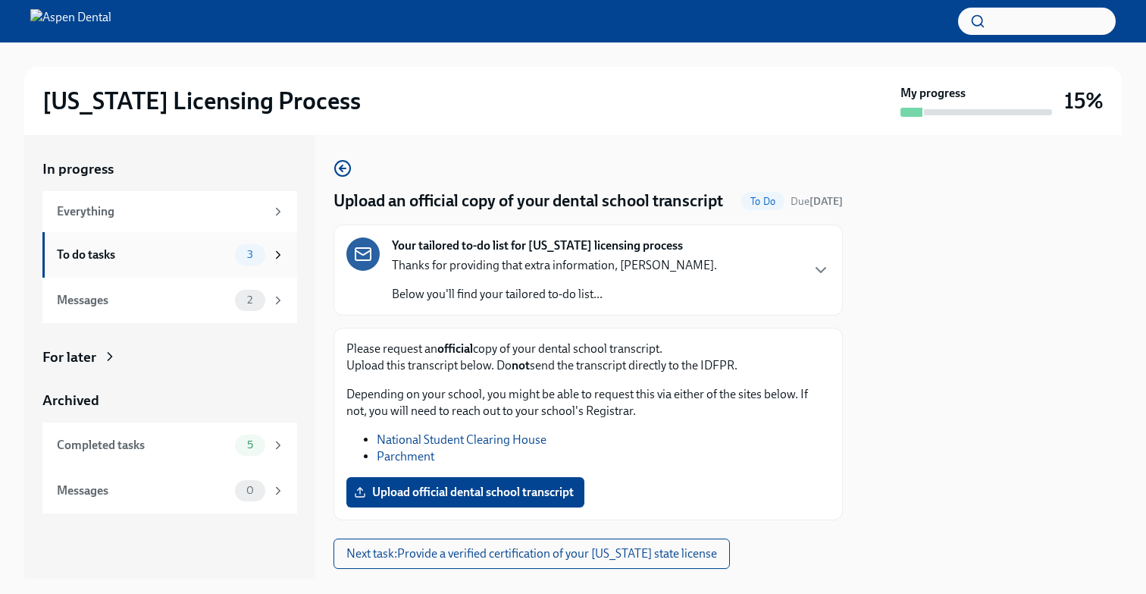
click at [288, 256] on div "To do tasks 3" at bounding box center [169, 254] width 255 height 45
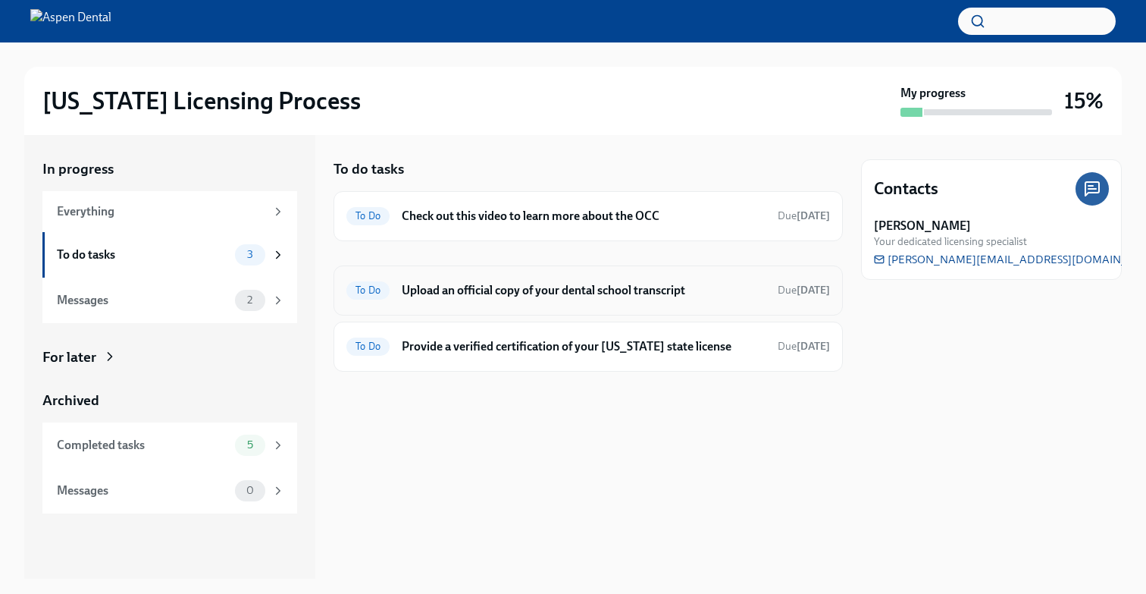
click at [673, 287] on h6 "Upload an official copy of your dental school transcript" at bounding box center [584, 290] width 364 height 17
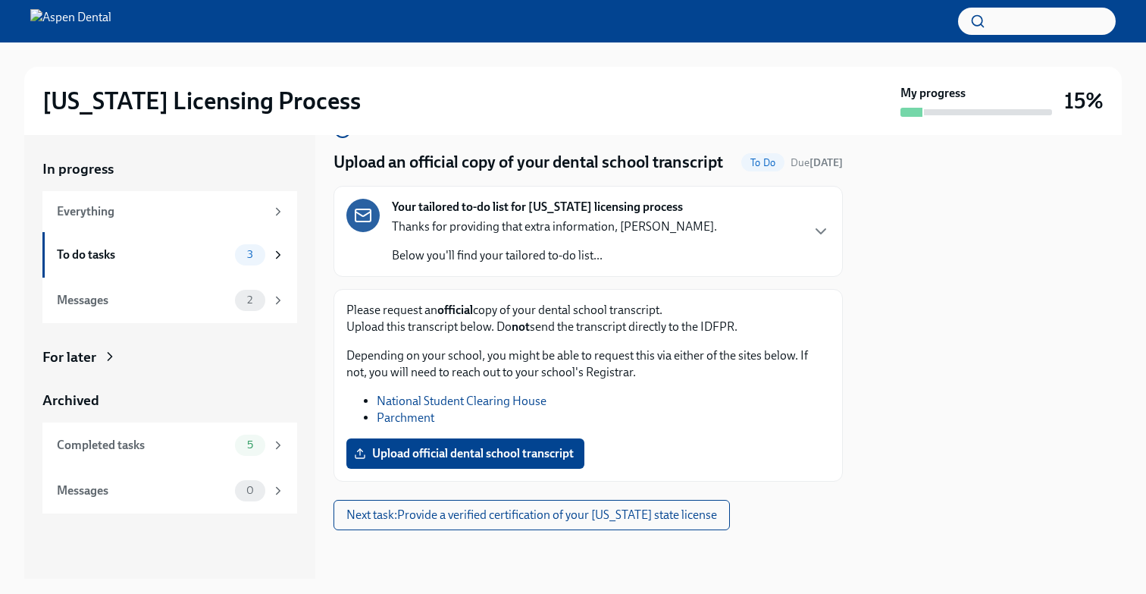
scroll to position [39, 0]
click at [279, 255] on icon at bounding box center [279, 254] width 4 height 7
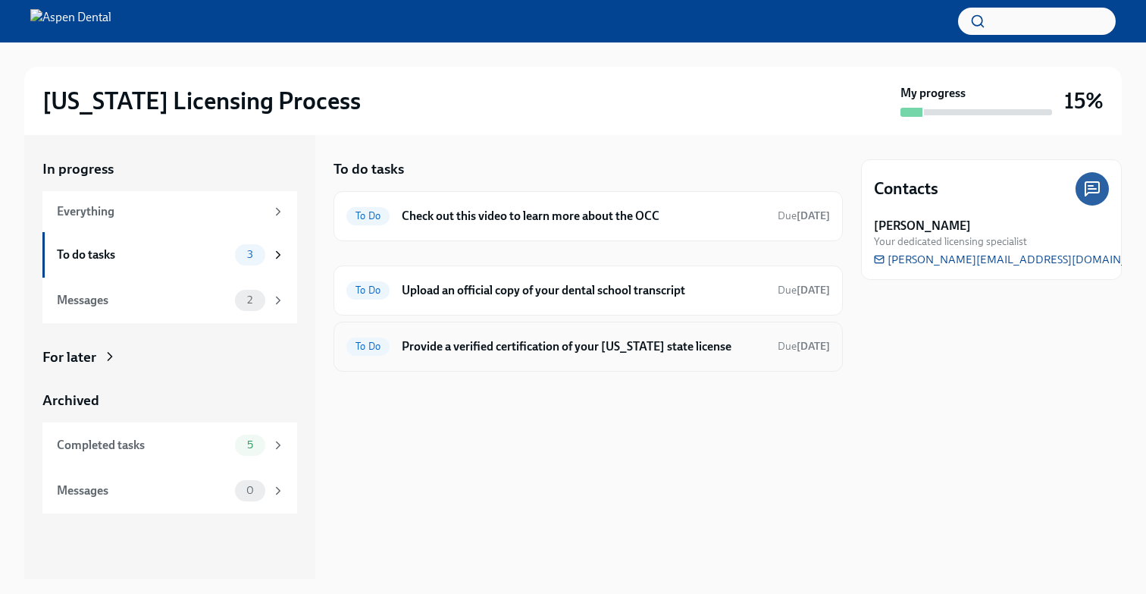
click at [478, 356] on div "To Do Provide a verified certification of your [US_STATE] state license Due [DA…" at bounding box center [588, 346] width 484 height 24
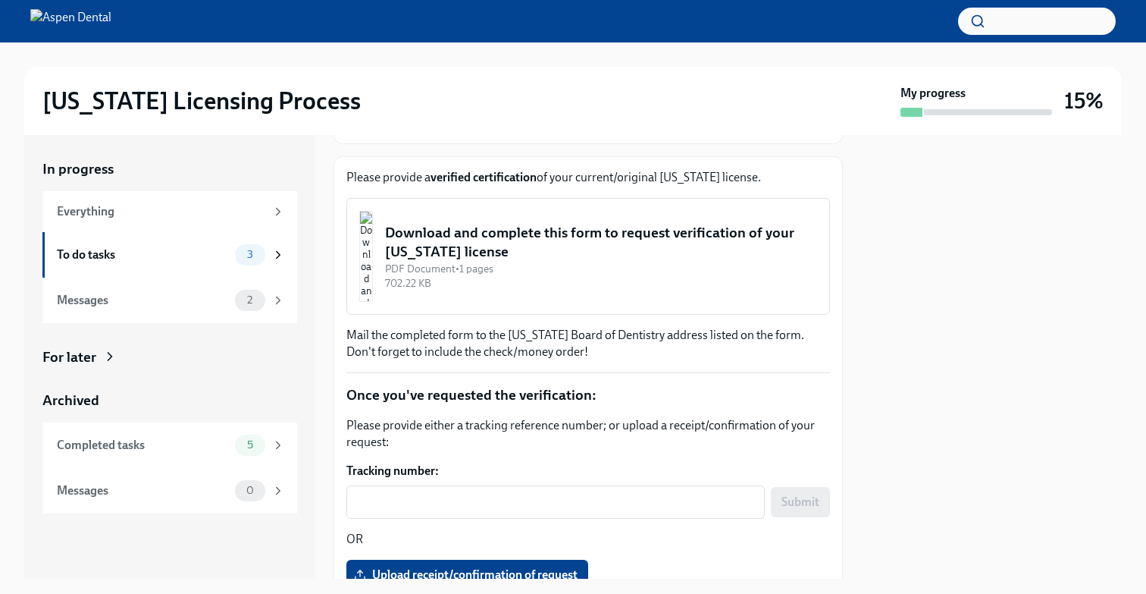
scroll to position [197, 0]
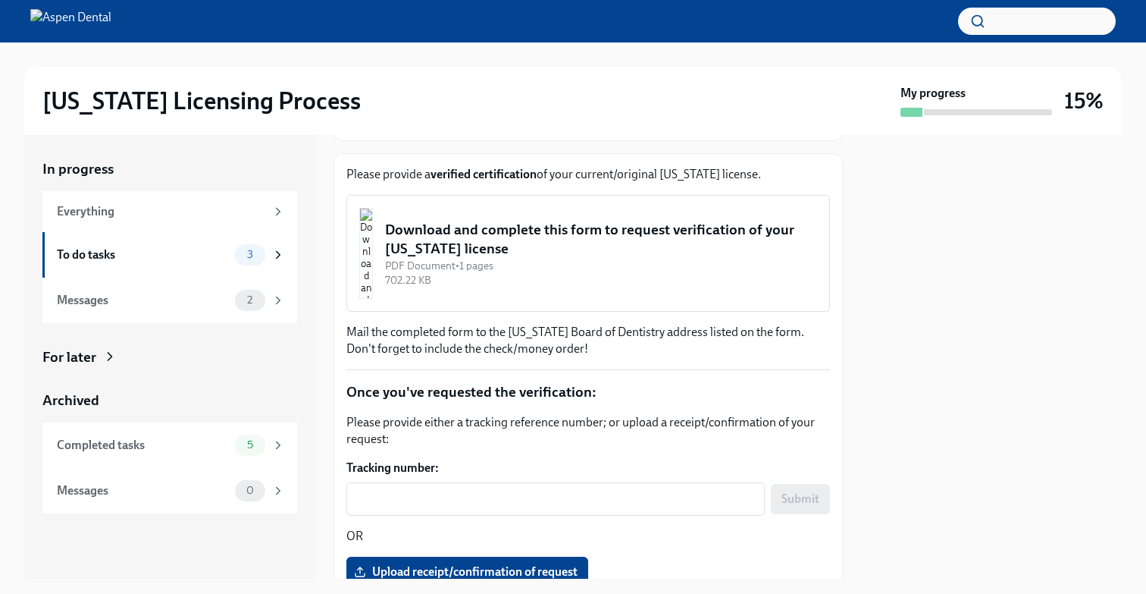
click at [475, 257] on div "Download and complete this form to request verification of your [US_STATE] lice…" at bounding box center [601, 239] width 432 height 39
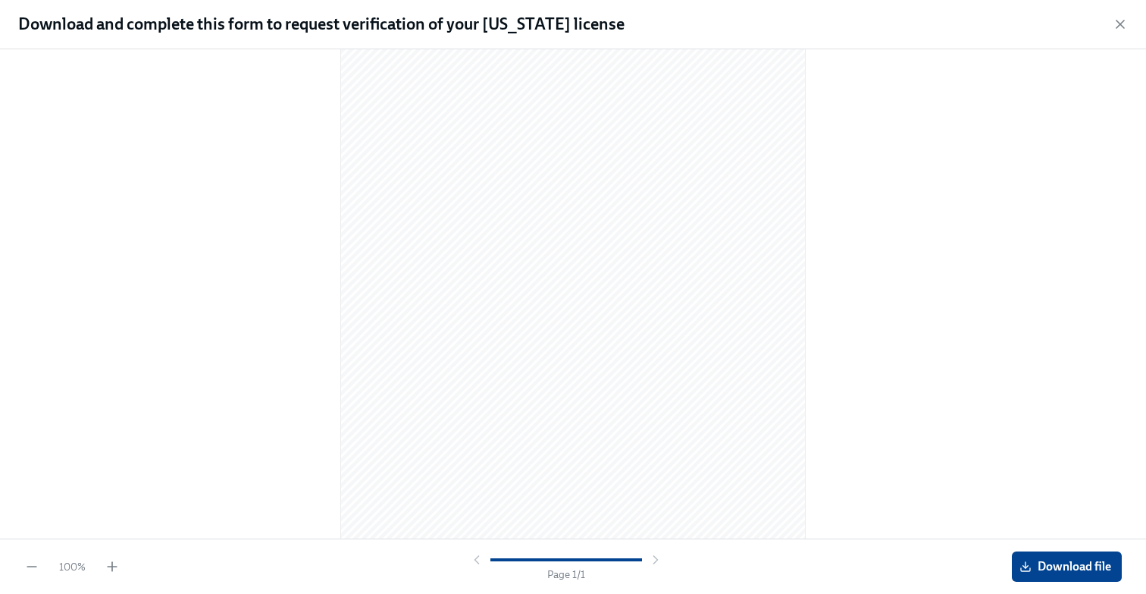
scroll to position [136, 0]
click at [1074, 550] on div "100 % Page 1 / 1 Download file" at bounding box center [573, 565] width 1146 height 55
click at [1068, 560] on span "Download file" at bounding box center [1067, 566] width 89 height 15
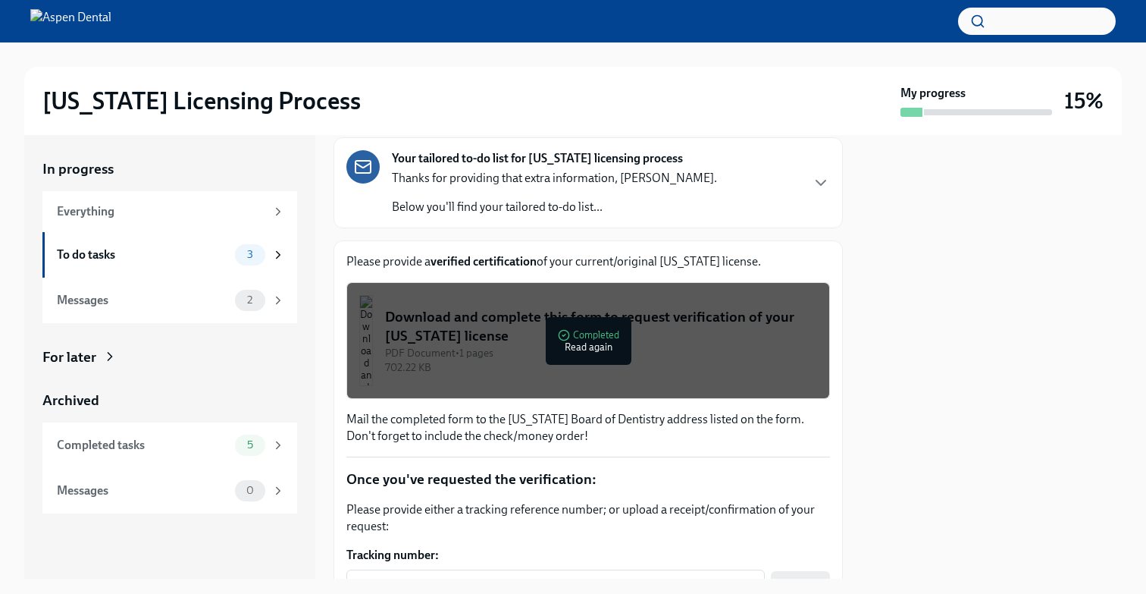
scroll to position [0, 0]
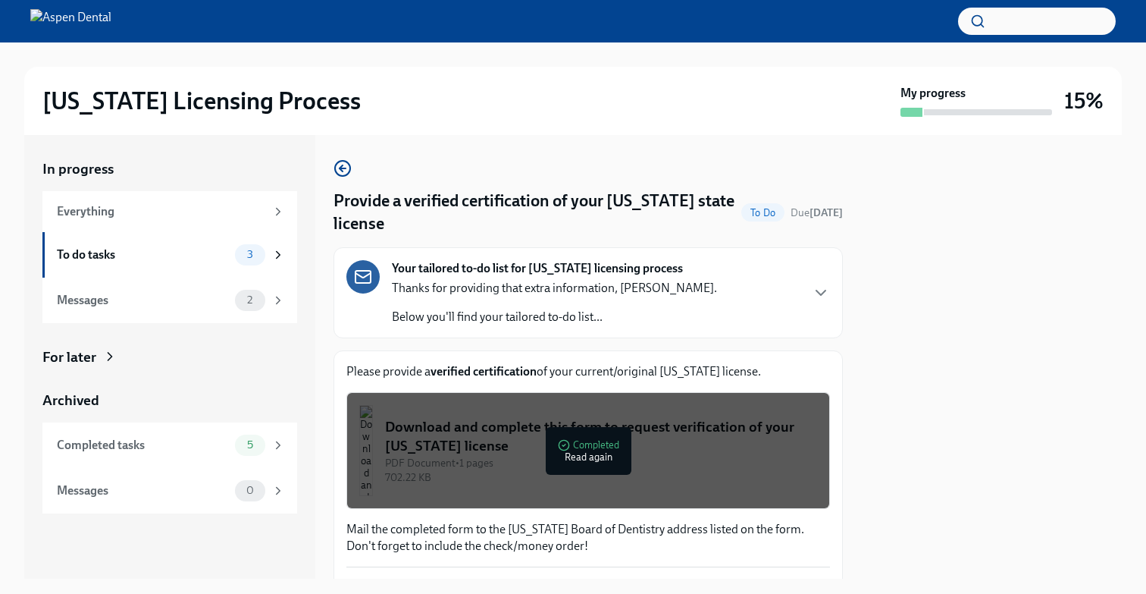
click at [804, 296] on div "Your tailored to-do list for [US_STATE] licensing process Thanks for providing …" at bounding box center [588, 292] width 484 height 65
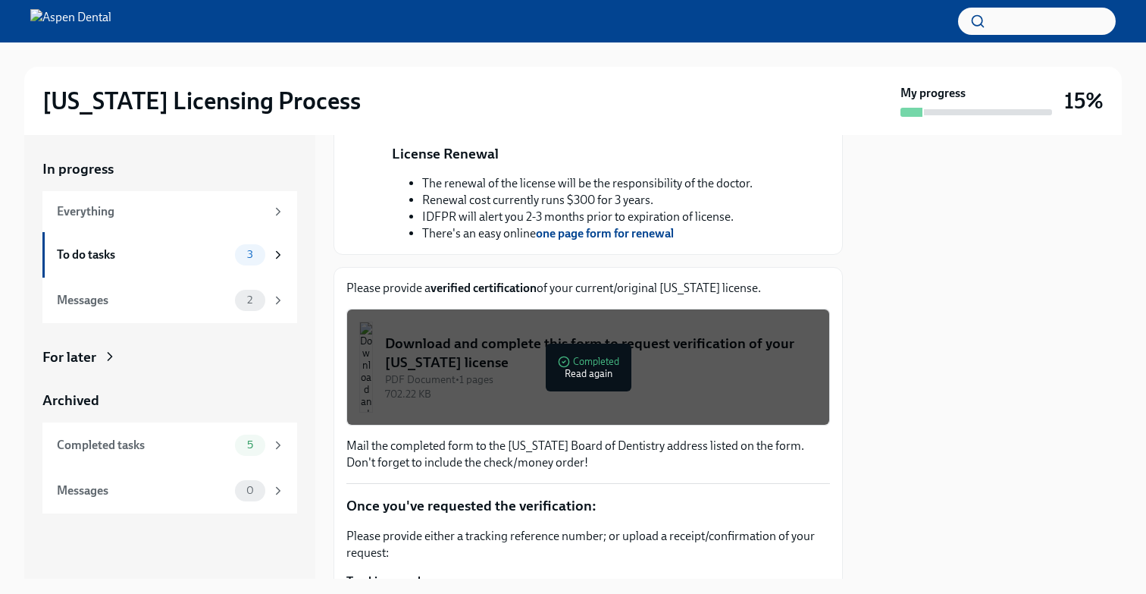
scroll to position [577, 0]
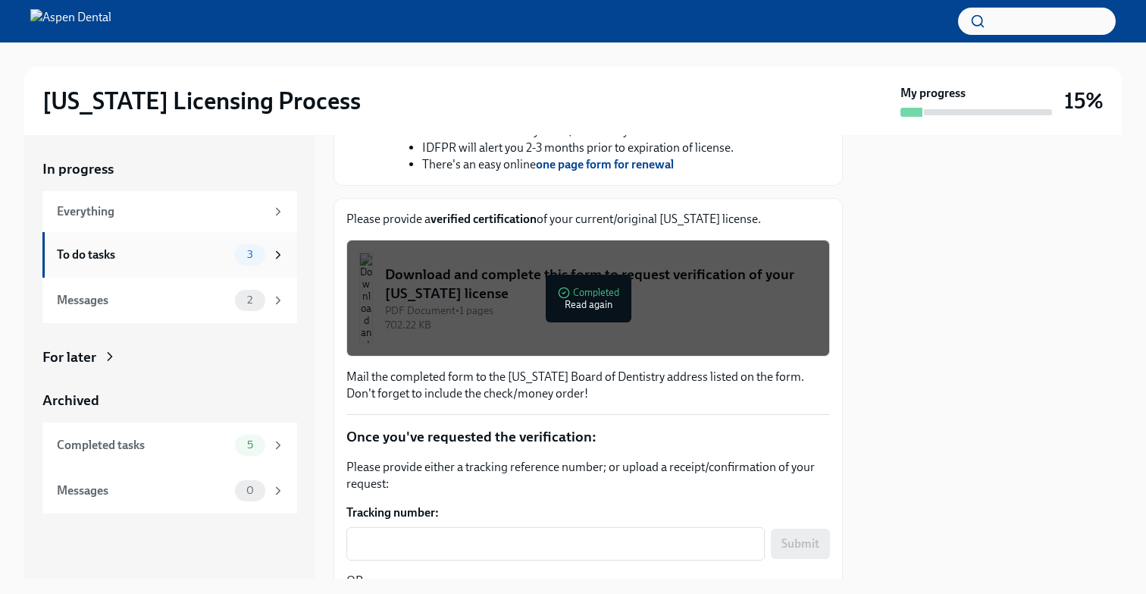
click at [256, 253] on span "3" at bounding box center [250, 254] width 24 height 11
